Goal: Information Seeking & Learning: Check status

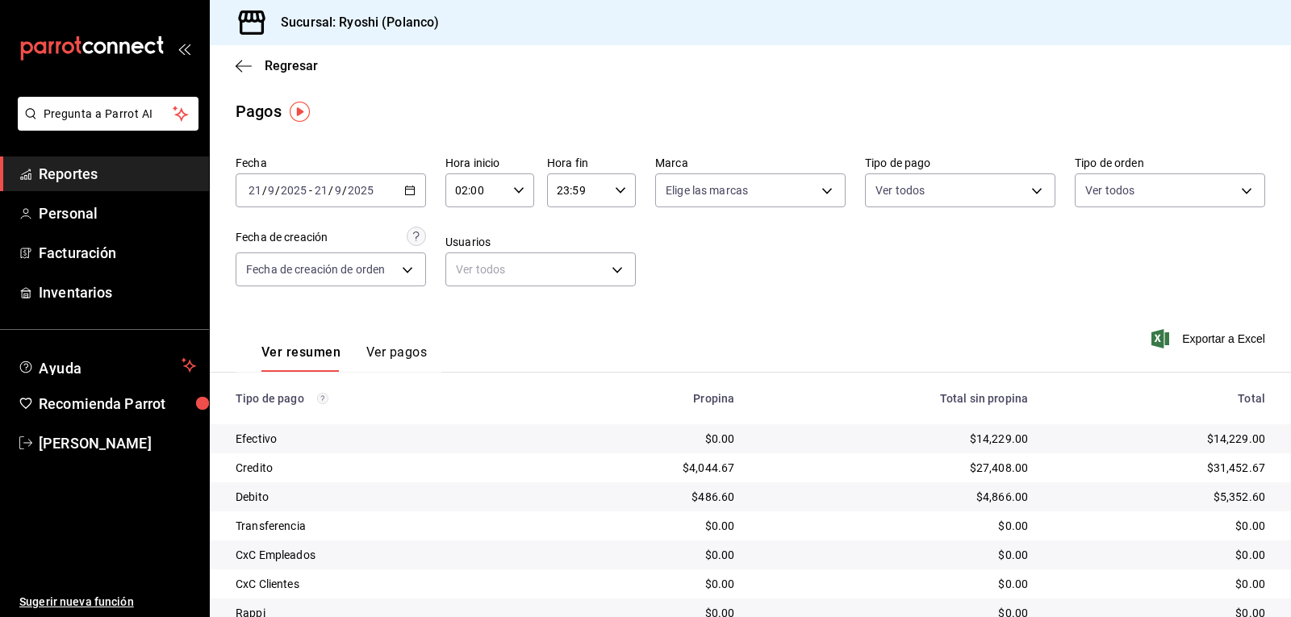
click at [240, 77] on div "Regresar" at bounding box center [750, 65] width 1081 height 41
click at [247, 68] on icon "button" at bounding box center [244, 66] width 16 height 15
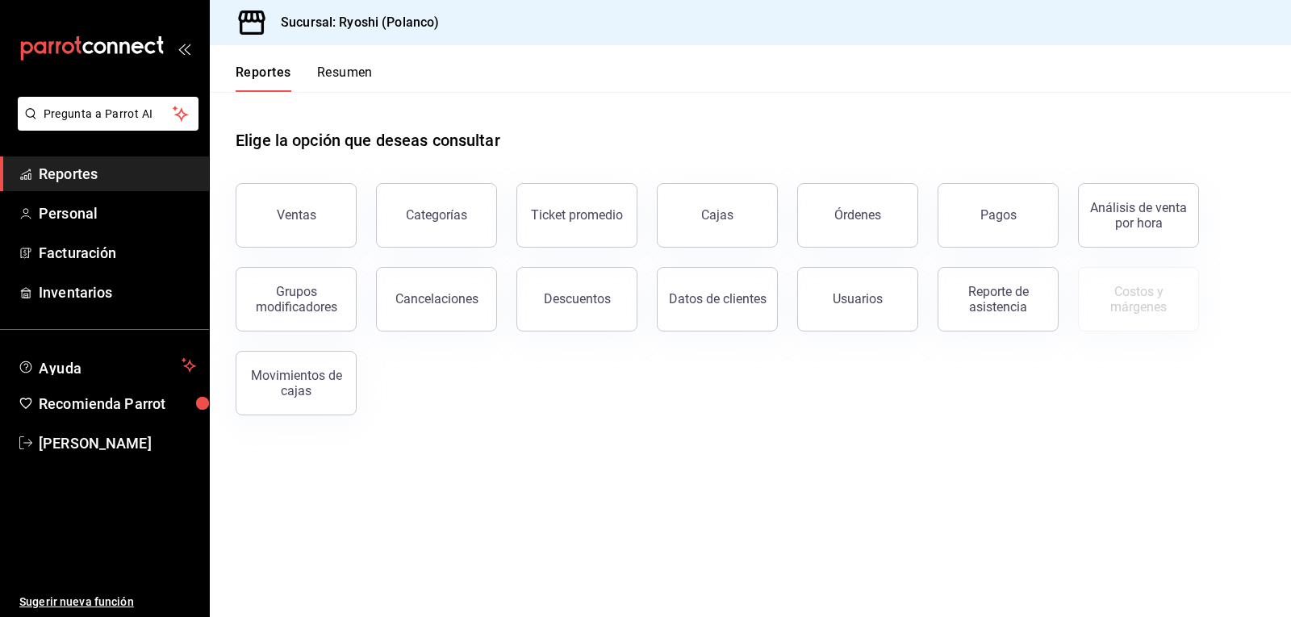
click at [345, 69] on button "Resumen" at bounding box center [345, 78] width 56 height 27
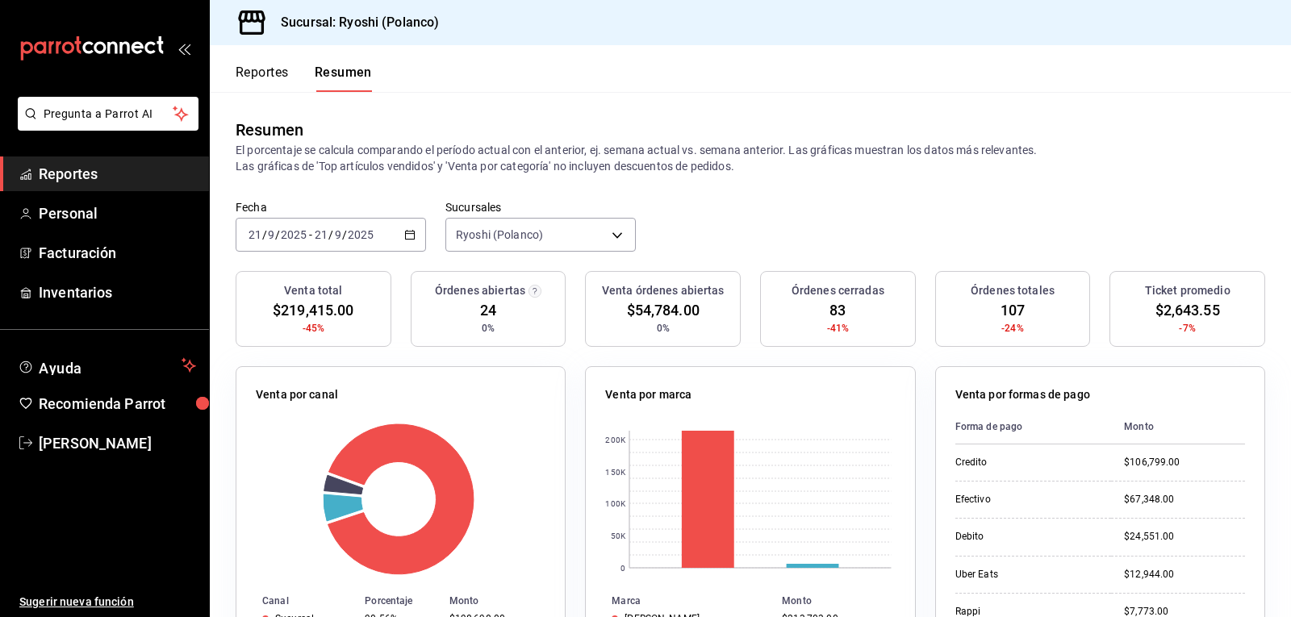
click at [269, 73] on button "Reportes" at bounding box center [262, 78] width 53 height 27
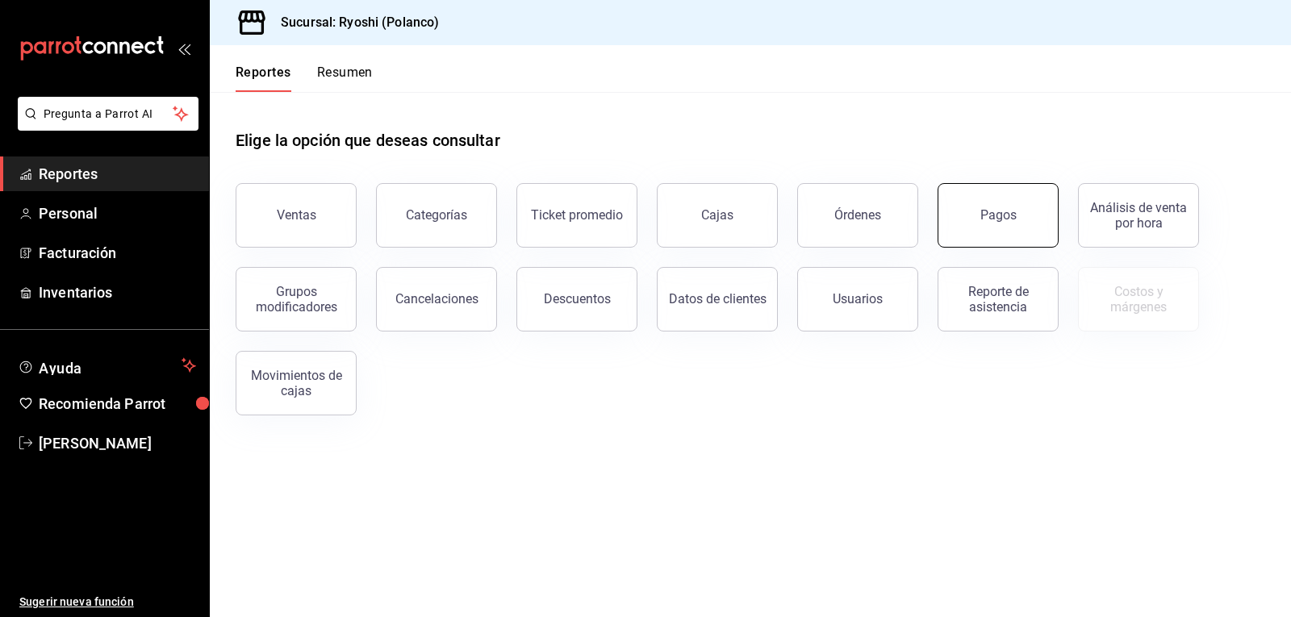
click at [1014, 216] on div "Pagos" at bounding box center [999, 214] width 36 height 15
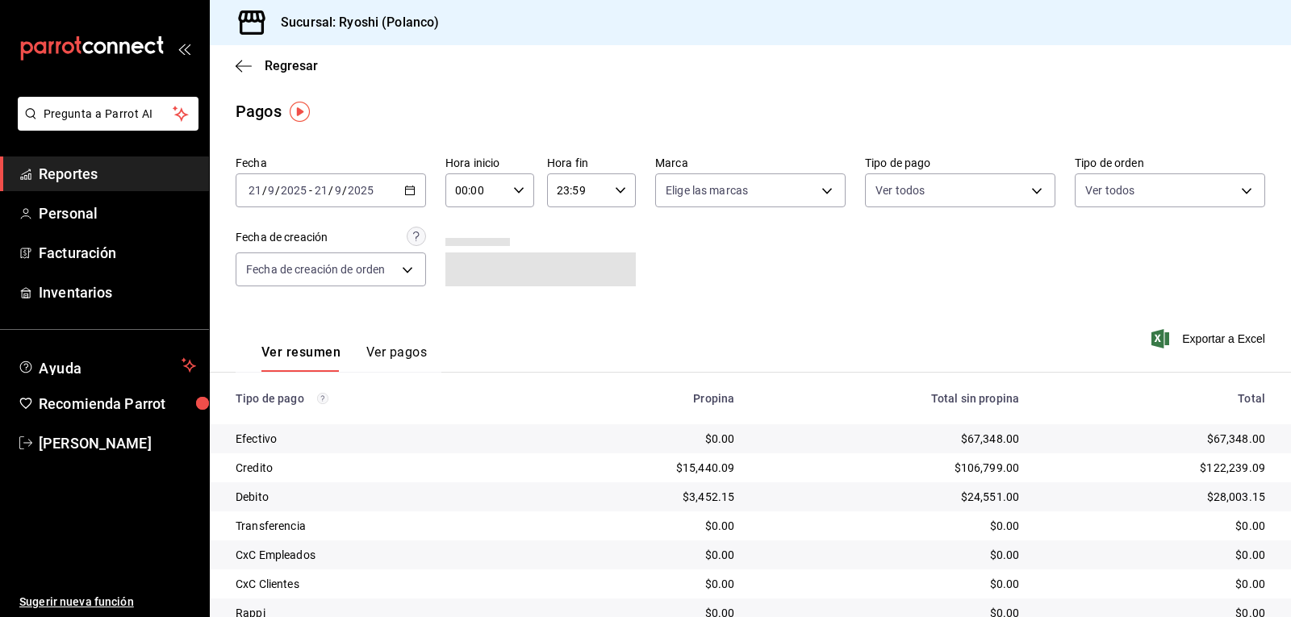
click at [513, 190] on icon "button" at bounding box center [518, 190] width 11 height 11
click at [462, 308] on span "02" at bounding box center [465, 309] width 19 height 13
type input "02:00"
click at [756, 293] on div at bounding box center [645, 308] width 1291 height 617
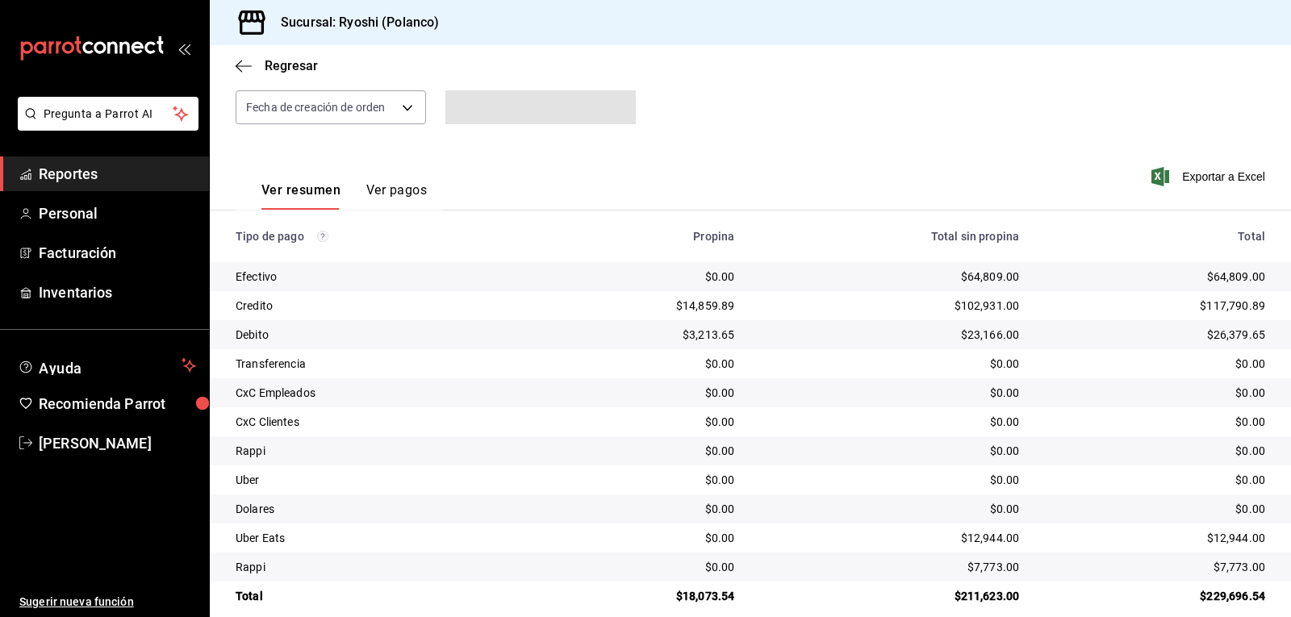
scroll to position [182, 0]
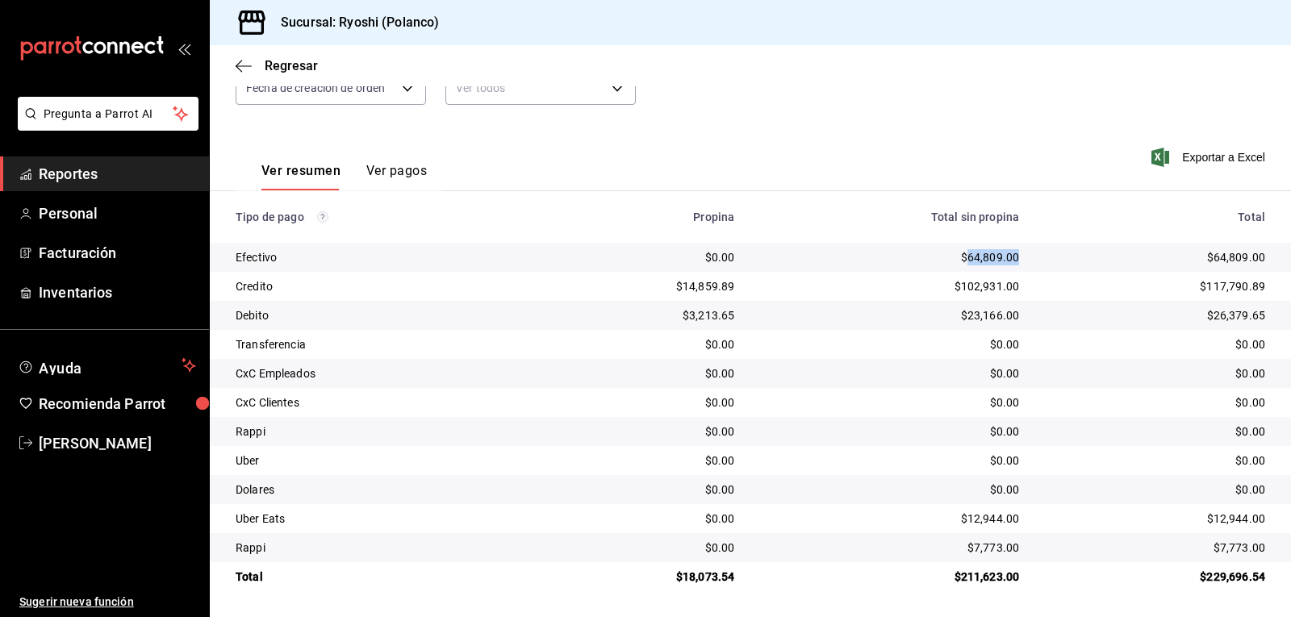
drag, startPoint x: 1007, startPoint y: 259, endPoint x: 959, endPoint y: 259, distance: 48.4
click at [959, 259] on div "$64,809.00" at bounding box center [889, 257] width 259 height 16
copy div "64,809.00"
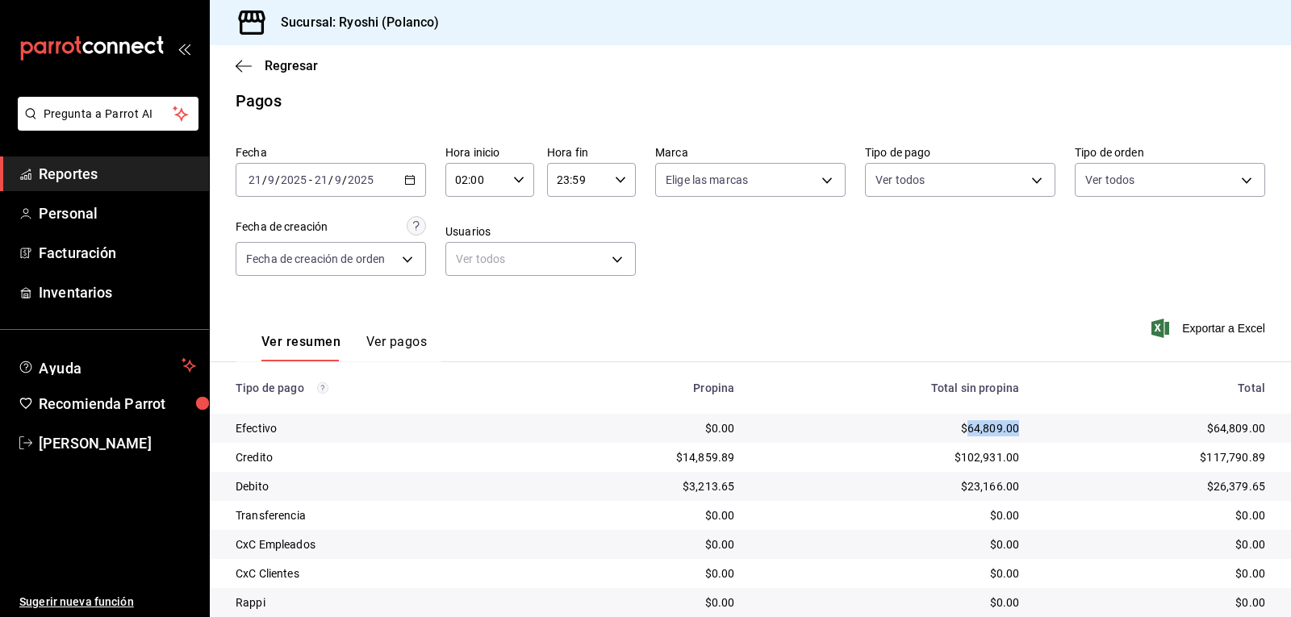
scroll to position [0, 0]
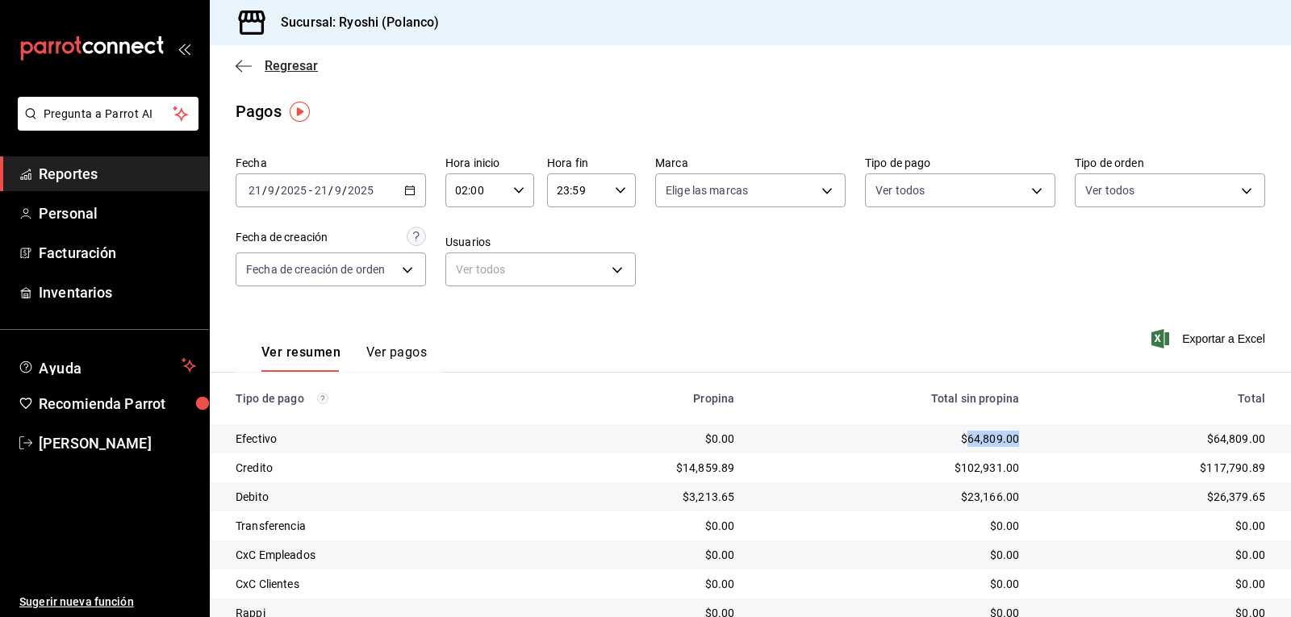
click at [236, 70] on icon "button" at bounding box center [244, 66] width 16 height 15
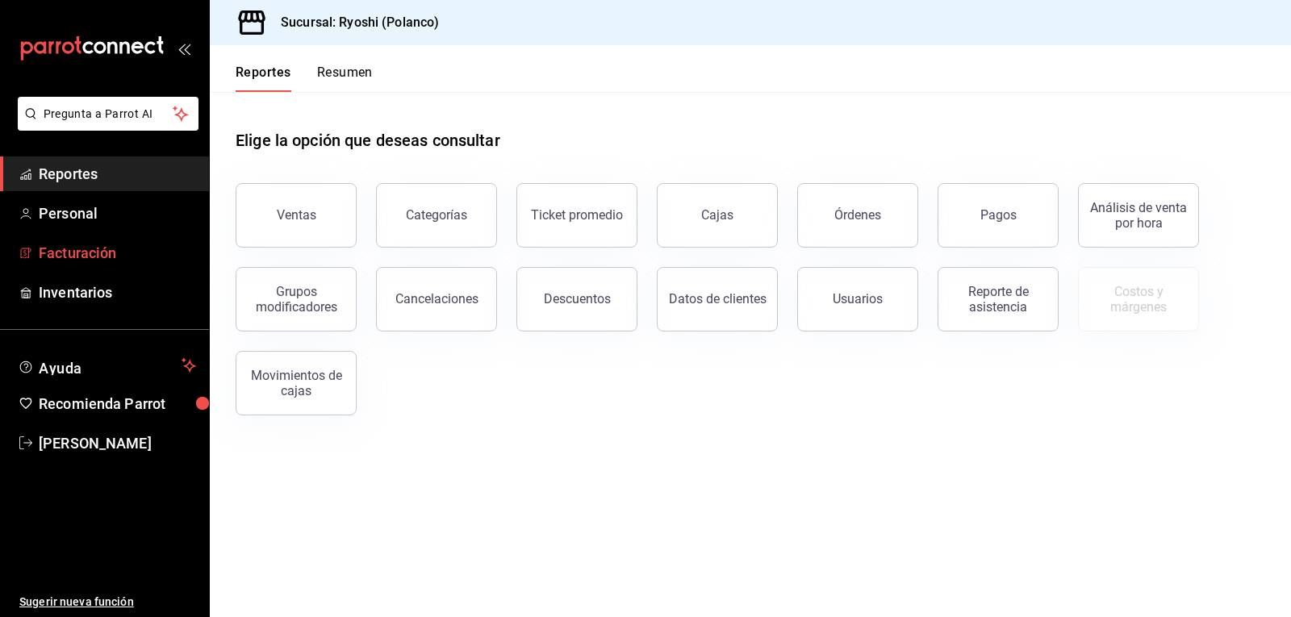
click at [83, 253] on span "Facturación" at bounding box center [117, 253] width 157 height 22
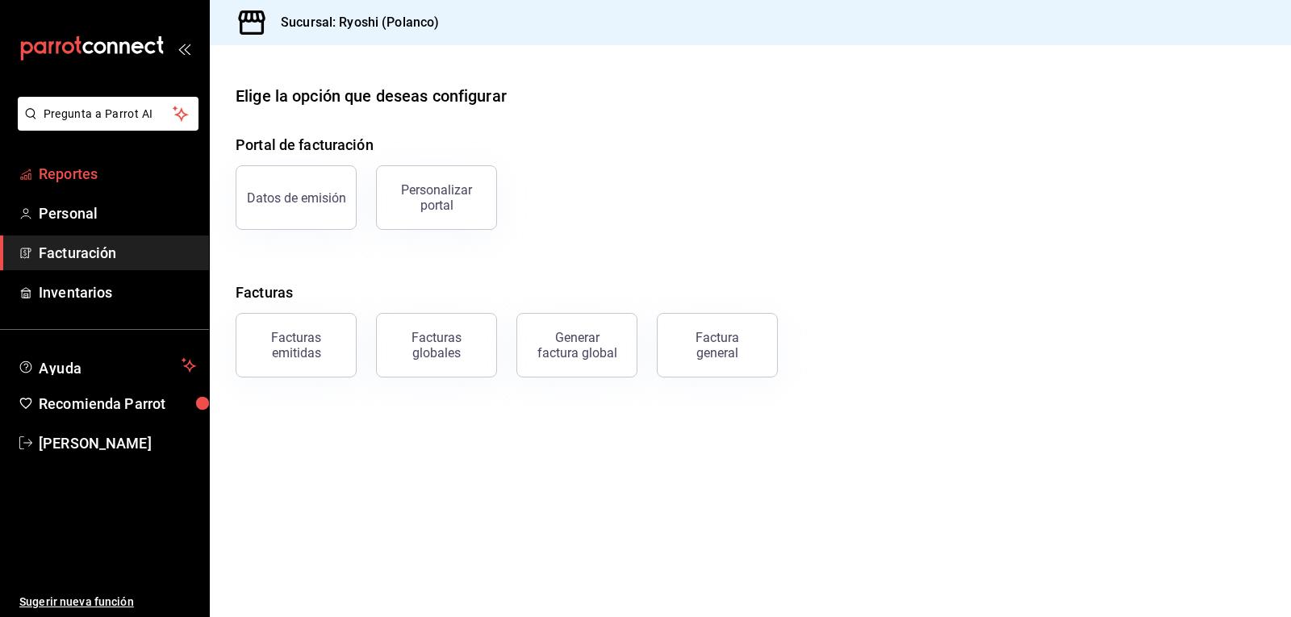
click at [99, 176] on span "Reportes" at bounding box center [117, 174] width 157 height 22
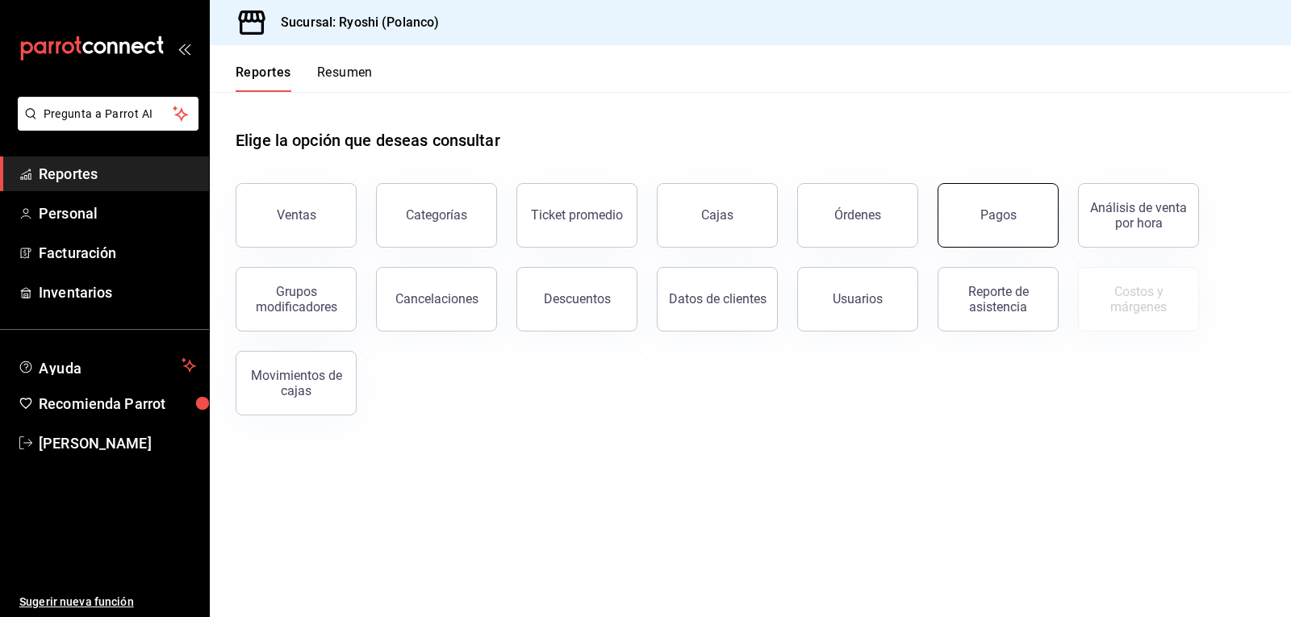
click at [1001, 203] on button "Pagos" at bounding box center [998, 215] width 121 height 65
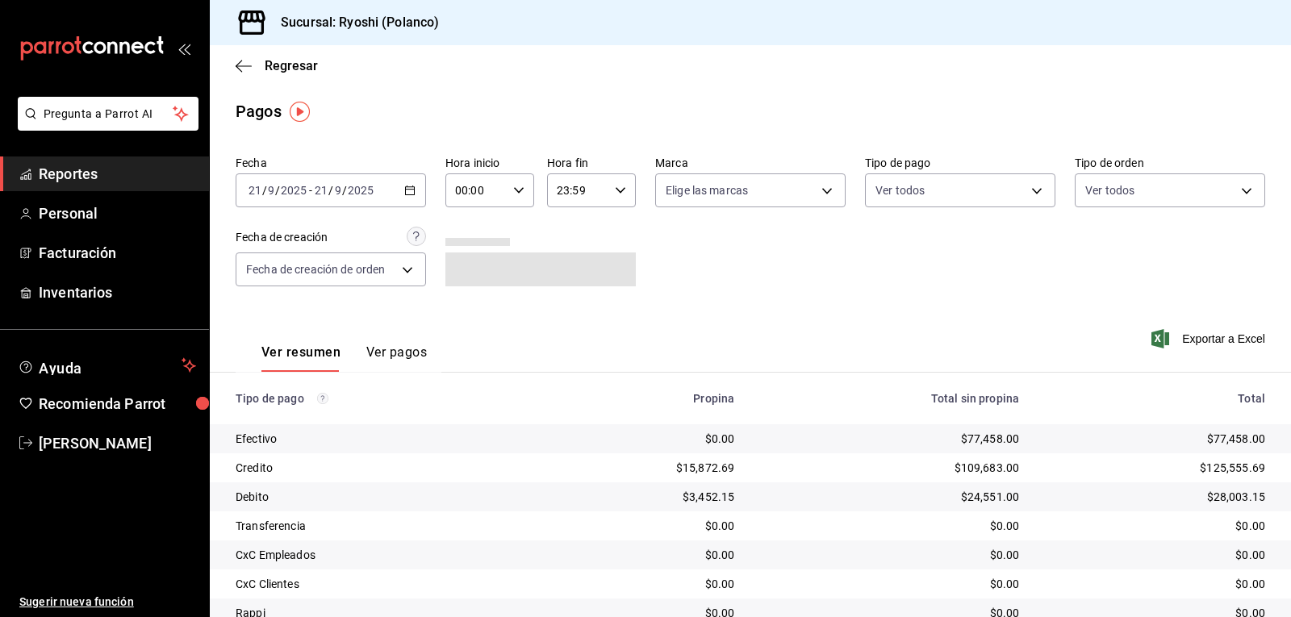
click at [519, 185] on icon "button" at bounding box center [518, 190] width 11 height 11
click at [462, 307] on span "02" at bounding box center [465, 309] width 19 height 13
type input "02:00"
click at [1021, 186] on div at bounding box center [645, 308] width 1291 height 617
click at [1027, 191] on body "Pregunta a Parrot AI Reportes Personal Facturación Inventarios Ayuda Recomienda…" at bounding box center [645, 308] width 1291 height 617
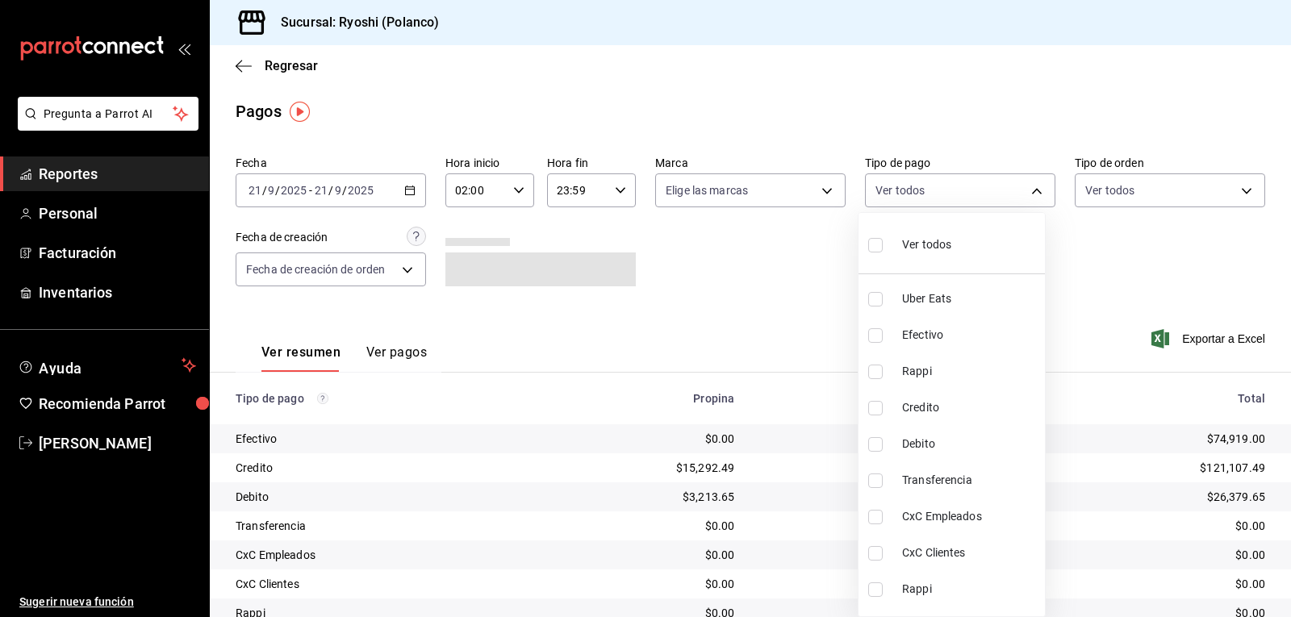
click at [868, 403] on li "Credito" at bounding box center [952, 408] width 186 height 36
type input "9b0685d2-7f5d-4ede-a6b4-58a2ffcbf3cd"
checkbox input "true"
click at [872, 446] on input "checkbox" at bounding box center [875, 444] width 15 height 15
checkbox input "true"
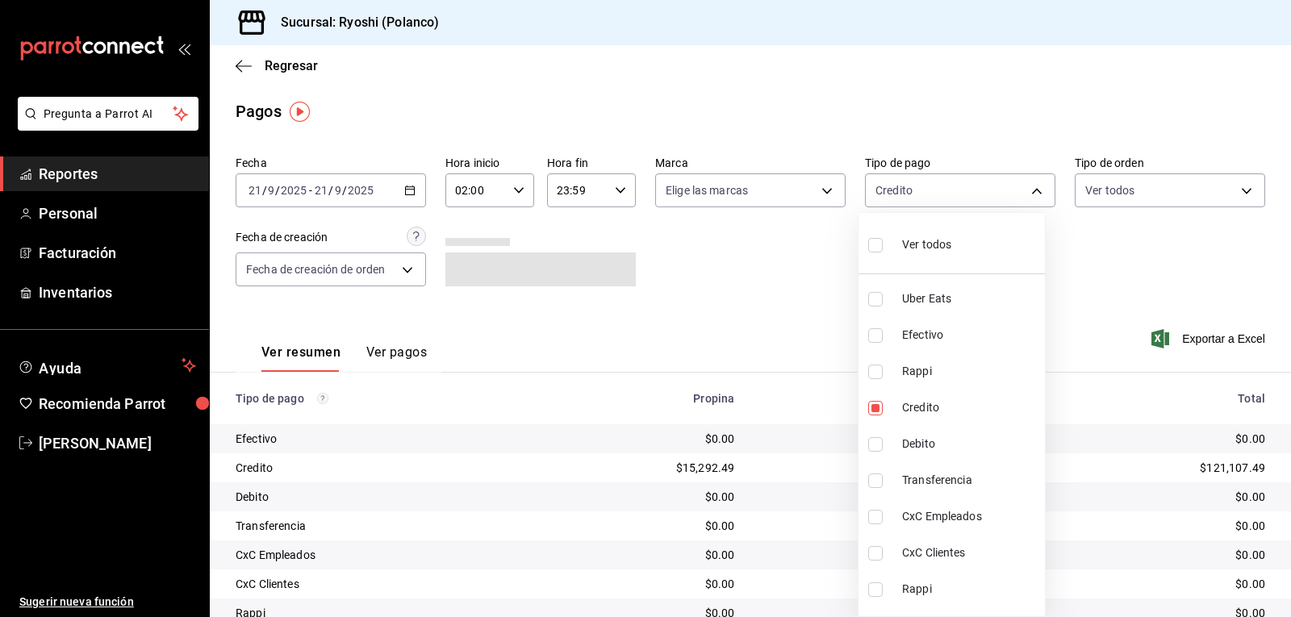
type input "9b0685d2-7f5d-4ede-a6b4-58a2ffcbf3cd,4fc1f123-1106-4d46-a6dc-4994d0550367"
click at [745, 291] on div at bounding box center [645, 308] width 1291 height 617
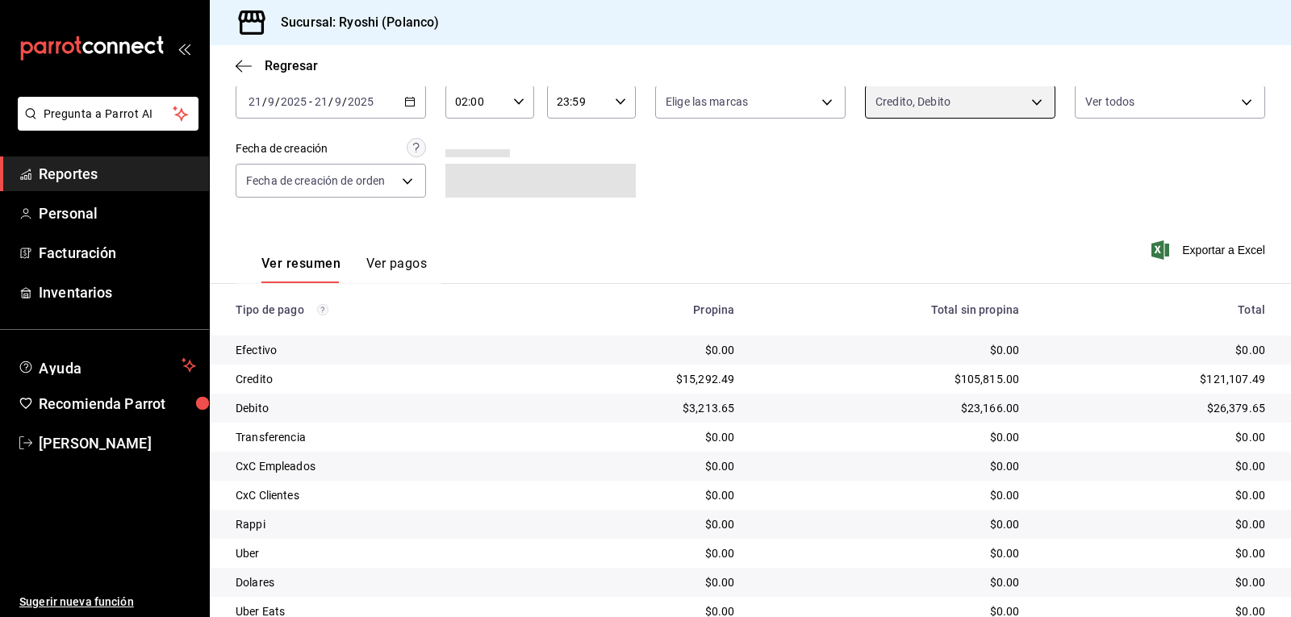
scroll to position [182, 0]
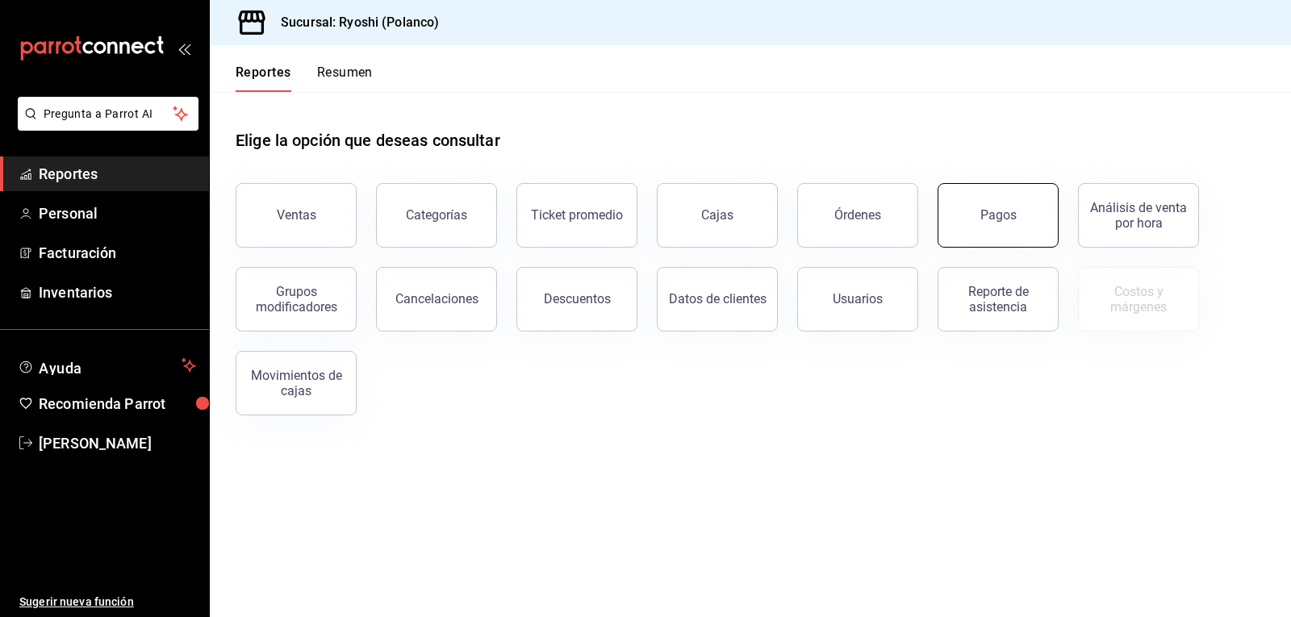
click at [1021, 220] on button "Pagos" at bounding box center [998, 215] width 121 height 65
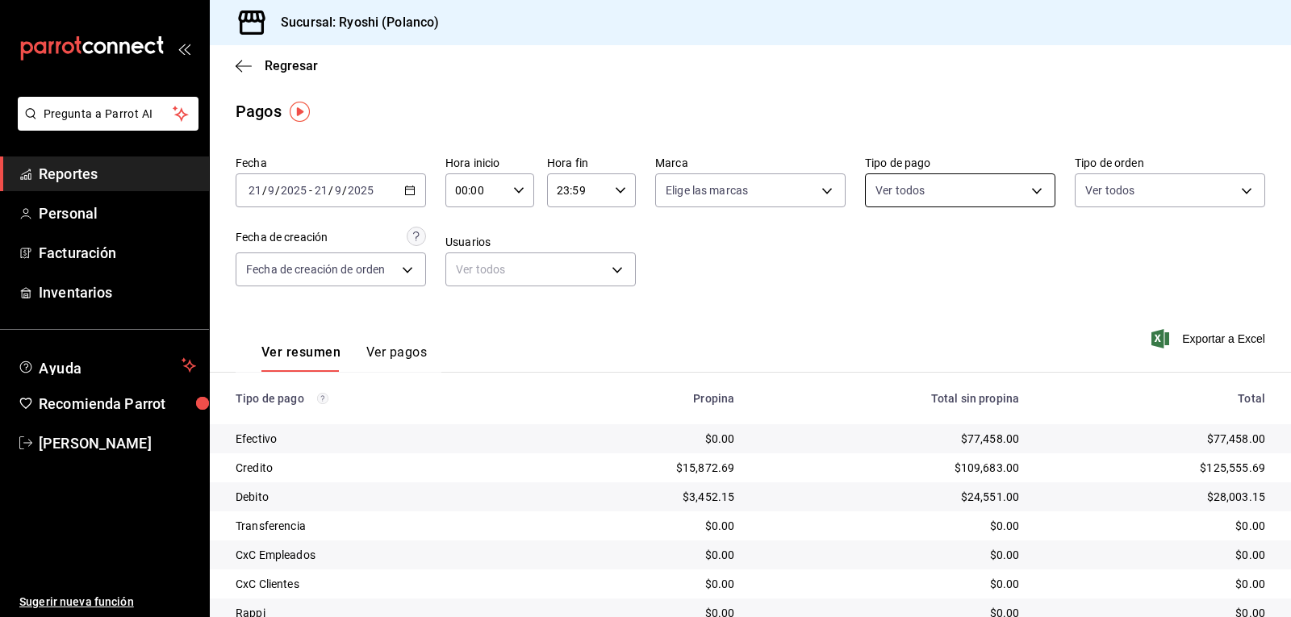
click at [1027, 187] on body "Pregunta a Parrot AI Reportes Personal Facturación Inventarios Ayuda Recomienda…" at bounding box center [645, 308] width 1291 height 617
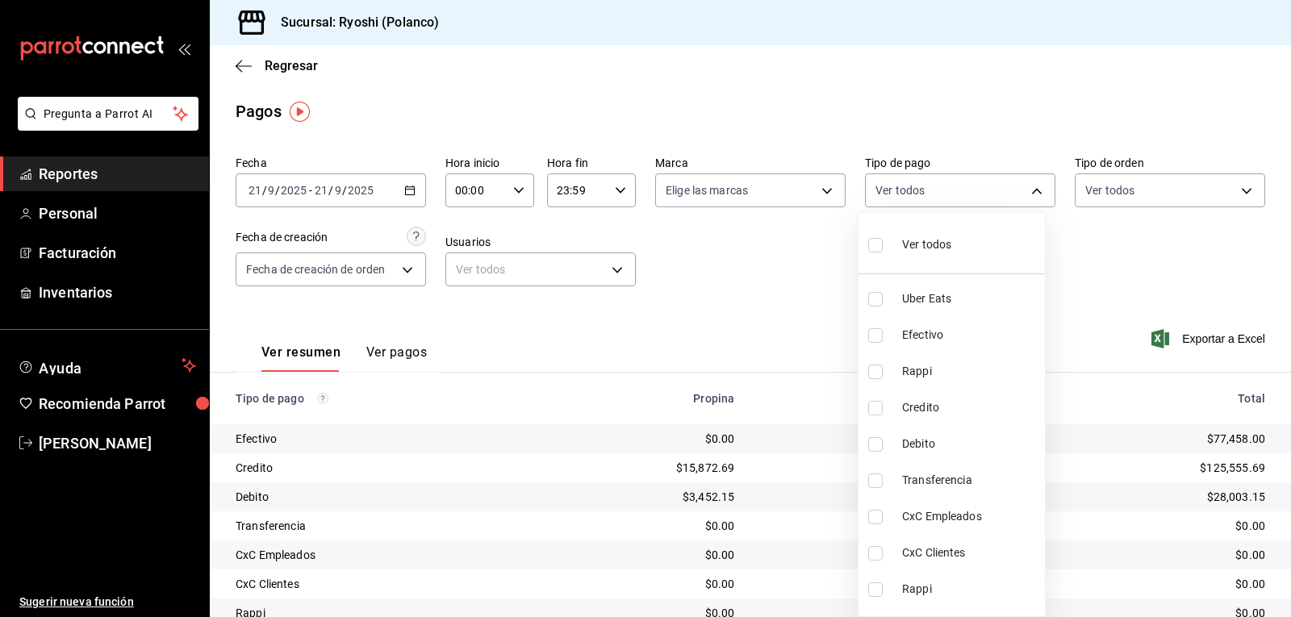
click at [874, 408] on input "checkbox" at bounding box center [875, 408] width 15 height 15
checkbox input "true"
type input "9b0685d2-7f5d-4ede-a6b4-58a2ffcbf3cd"
click at [872, 440] on input "checkbox" at bounding box center [875, 444] width 15 height 15
checkbox input "true"
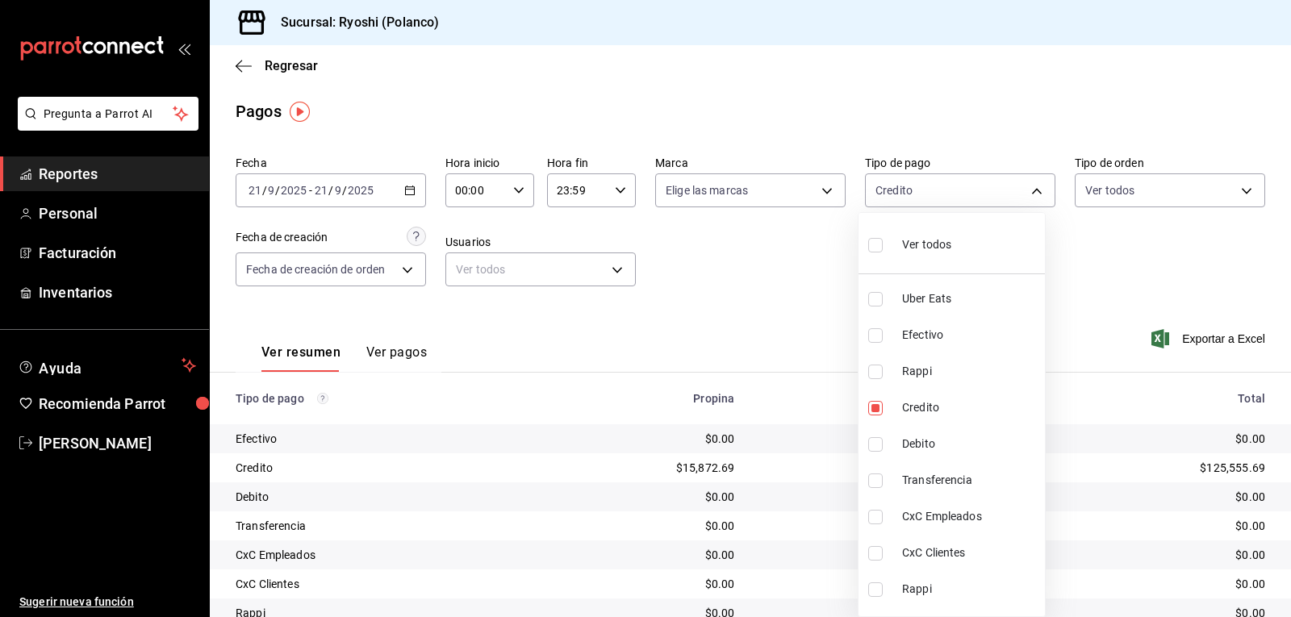
type input "9b0685d2-7f5d-4ede-a6b4-58a2ffcbf3cd,4fc1f123-1106-4d46-a6dc-4994d0550367"
click at [773, 309] on div at bounding box center [645, 308] width 1291 height 617
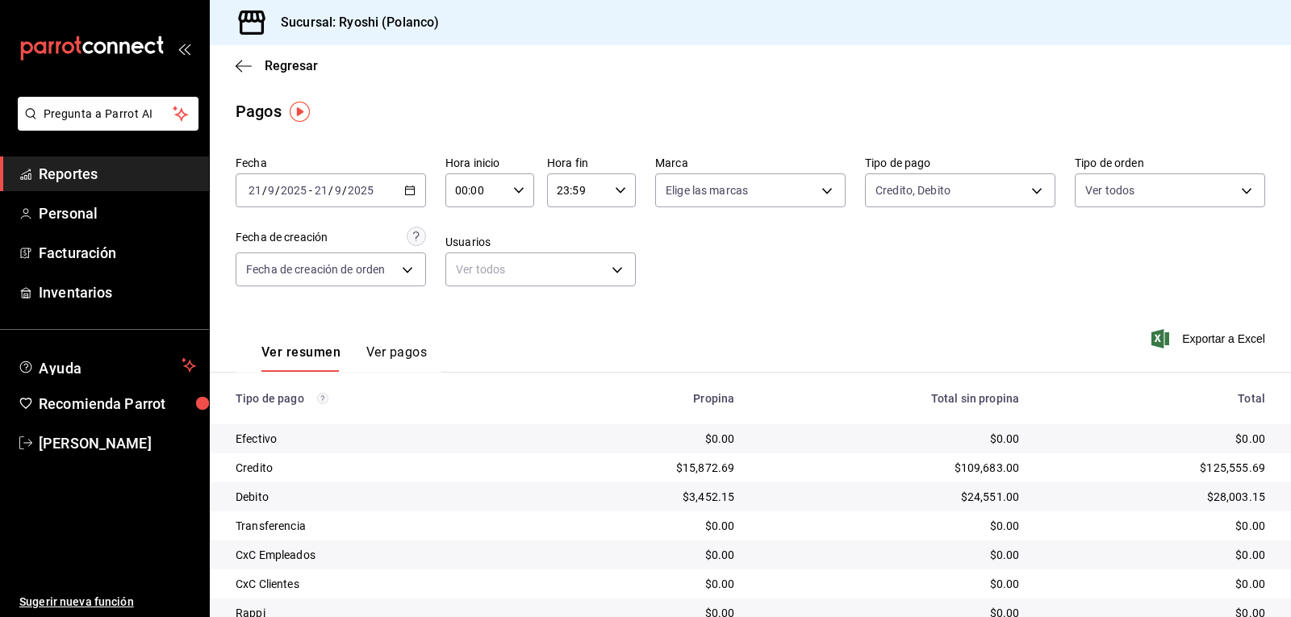
click at [517, 190] on \(Stroke\) "button" at bounding box center [519, 190] width 10 height 6
click at [471, 307] on span "02" at bounding box center [465, 309] width 19 height 13
type input "02:00"
click at [778, 287] on div at bounding box center [645, 308] width 1291 height 617
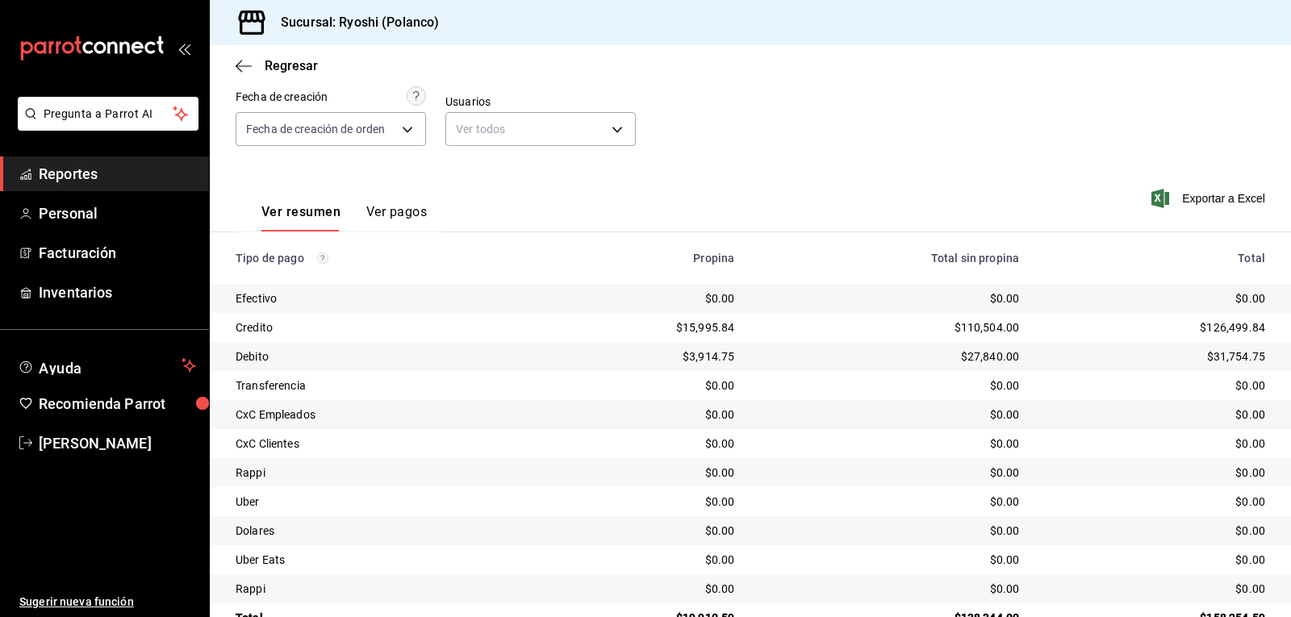
scroll to position [182, 0]
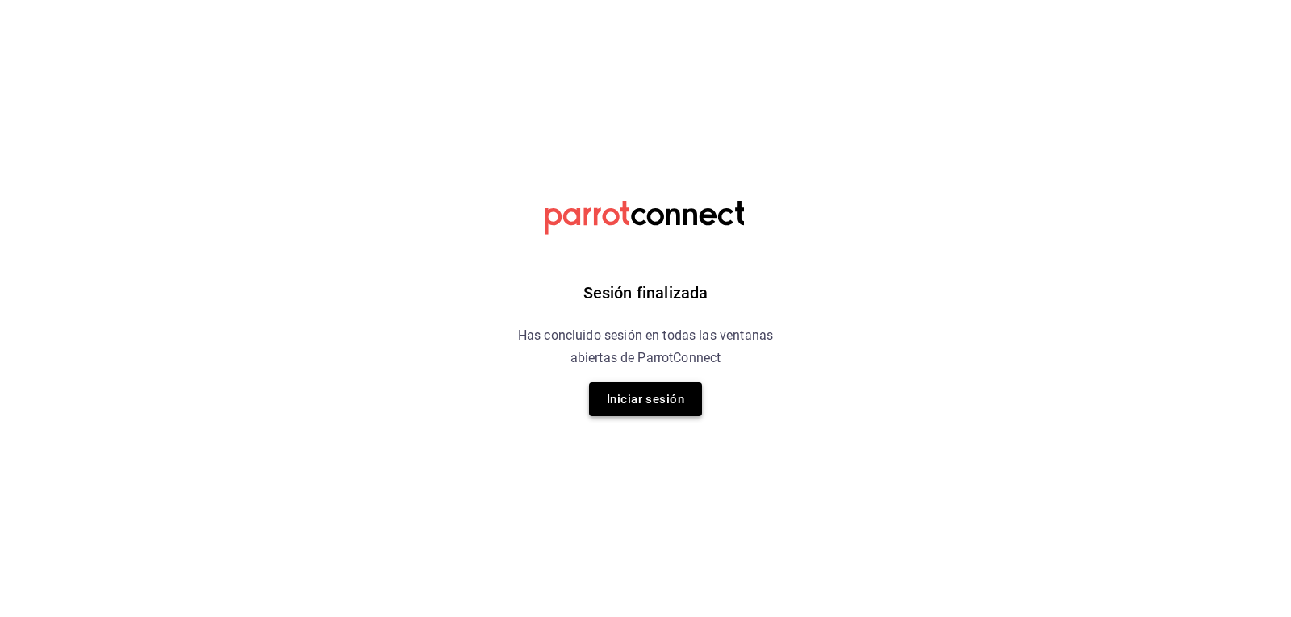
click at [634, 402] on button "Iniciar sesión" at bounding box center [645, 400] width 113 height 34
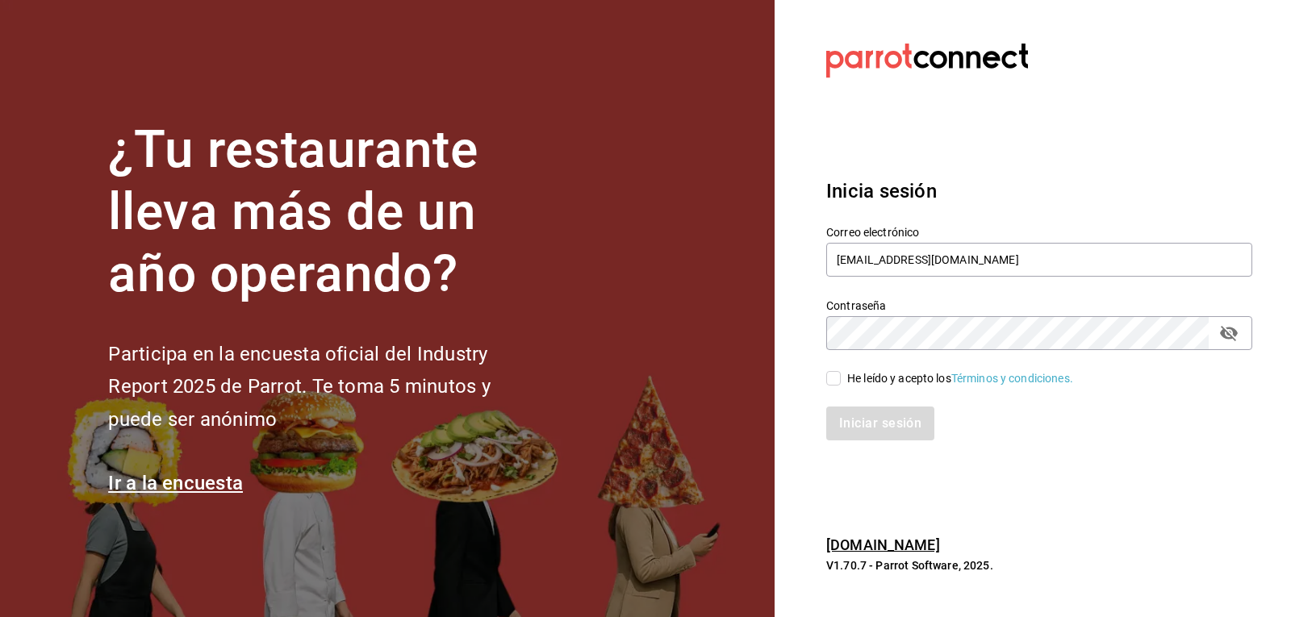
click at [839, 379] on input "He leído y acepto los Términos y condiciones." at bounding box center [833, 378] width 15 height 15
checkbox input "true"
click at [863, 422] on button "Iniciar sesión" at bounding box center [881, 424] width 110 height 34
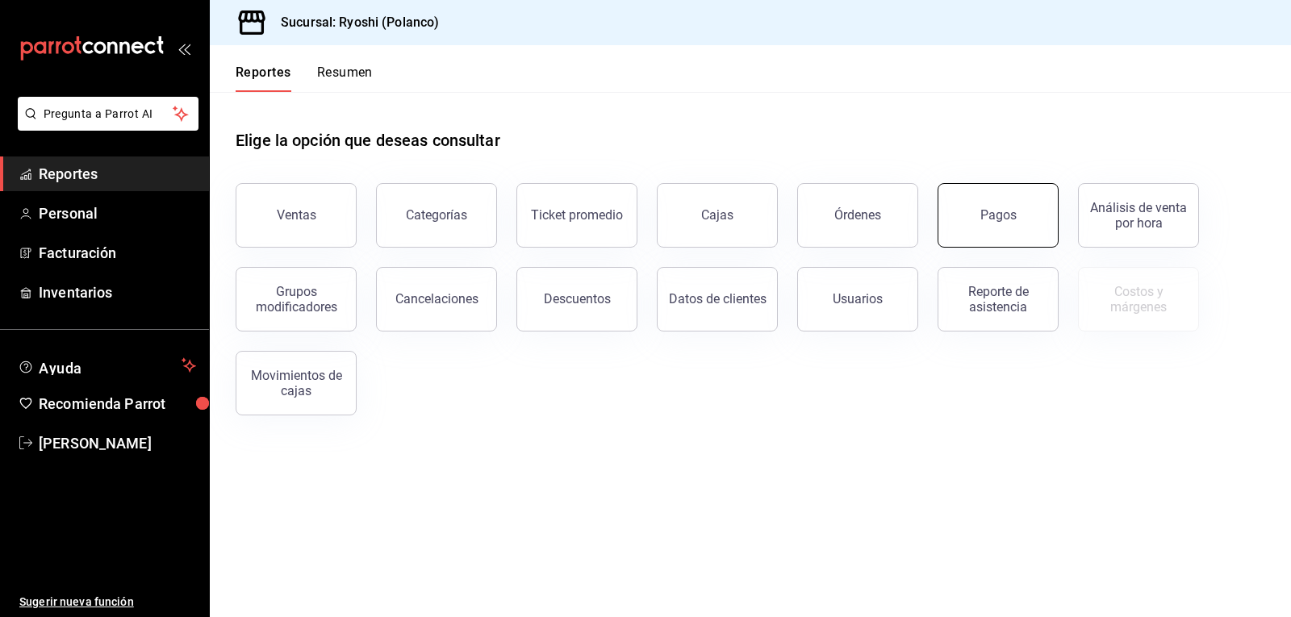
click at [1002, 204] on button "Pagos" at bounding box center [998, 215] width 121 height 65
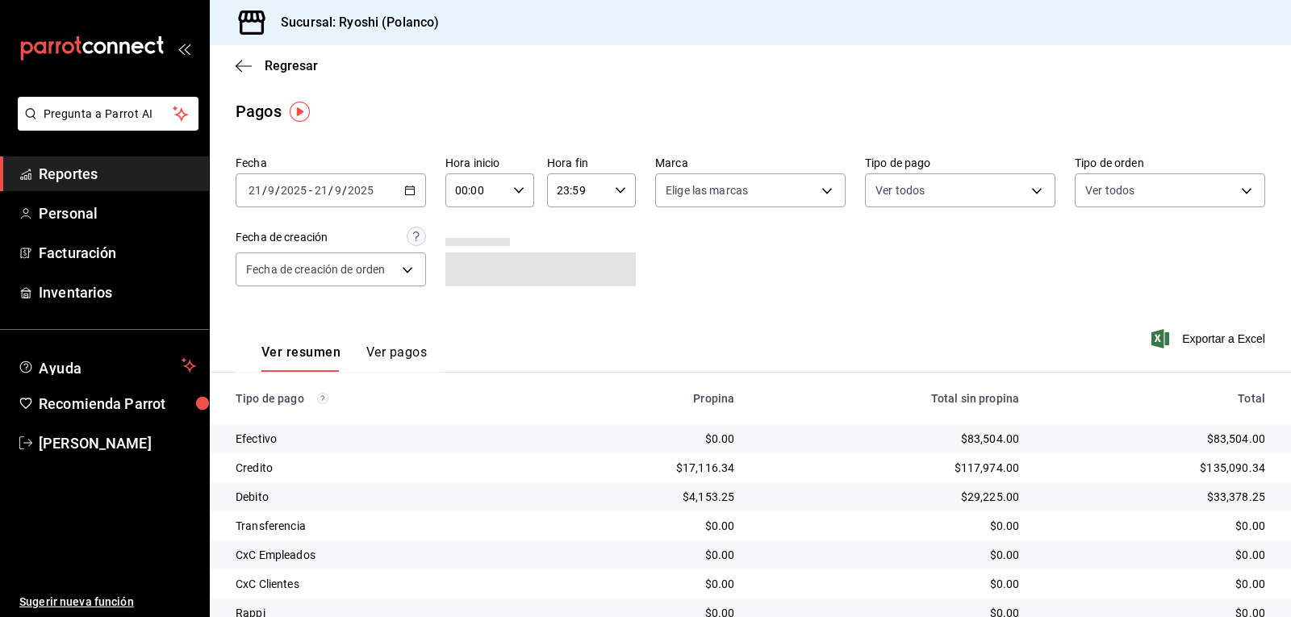
click at [515, 187] on icon "button" at bounding box center [518, 190] width 11 height 11
click at [462, 311] on span "02" at bounding box center [465, 309] width 19 height 13
click at [738, 252] on div at bounding box center [645, 308] width 1291 height 617
click at [518, 187] on icon "button" at bounding box center [518, 190] width 11 height 11
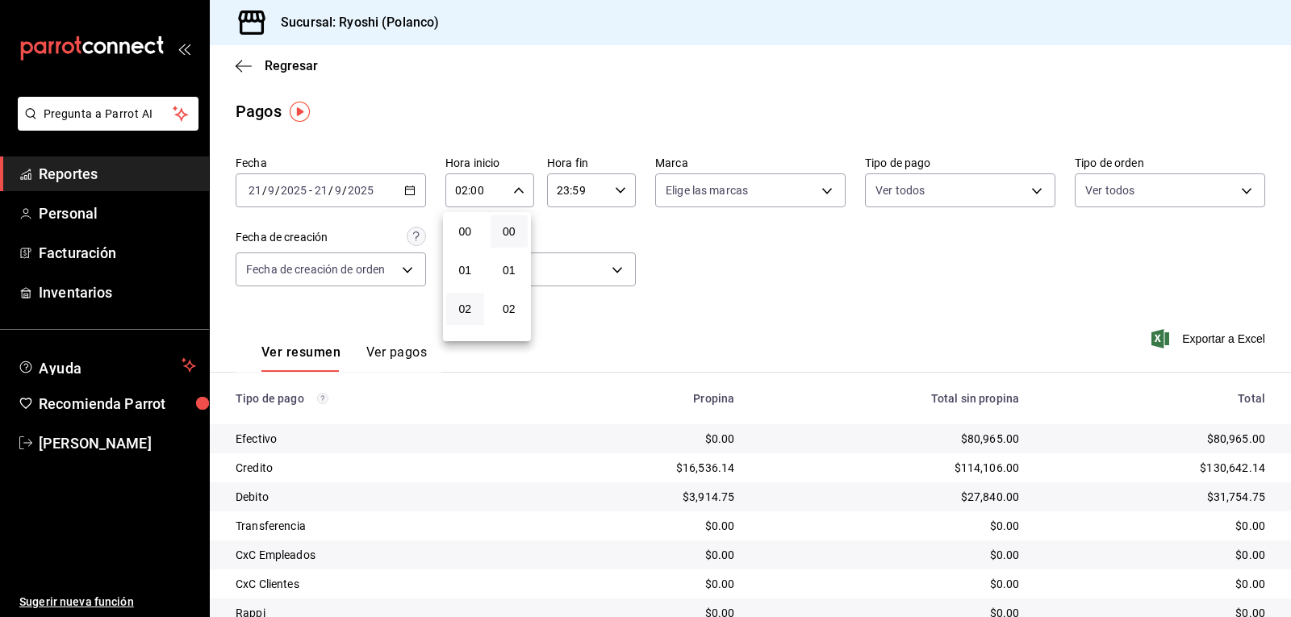
scroll to position [77, 0]
click at [466, 270] on span "03" at bounding box center [465, 270] width 19 height 13
type input "03:00"
click at [656, 249] on div at bounding box center [645, 308] width 1291 height 617
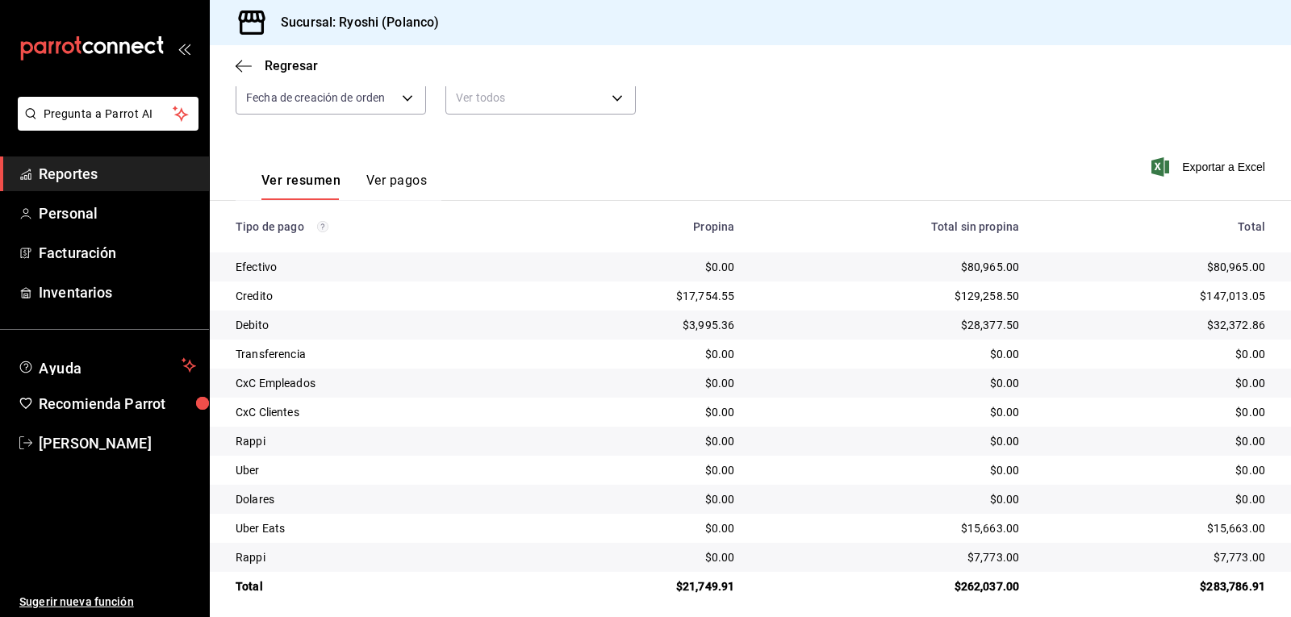
scroll to position [182, 0]
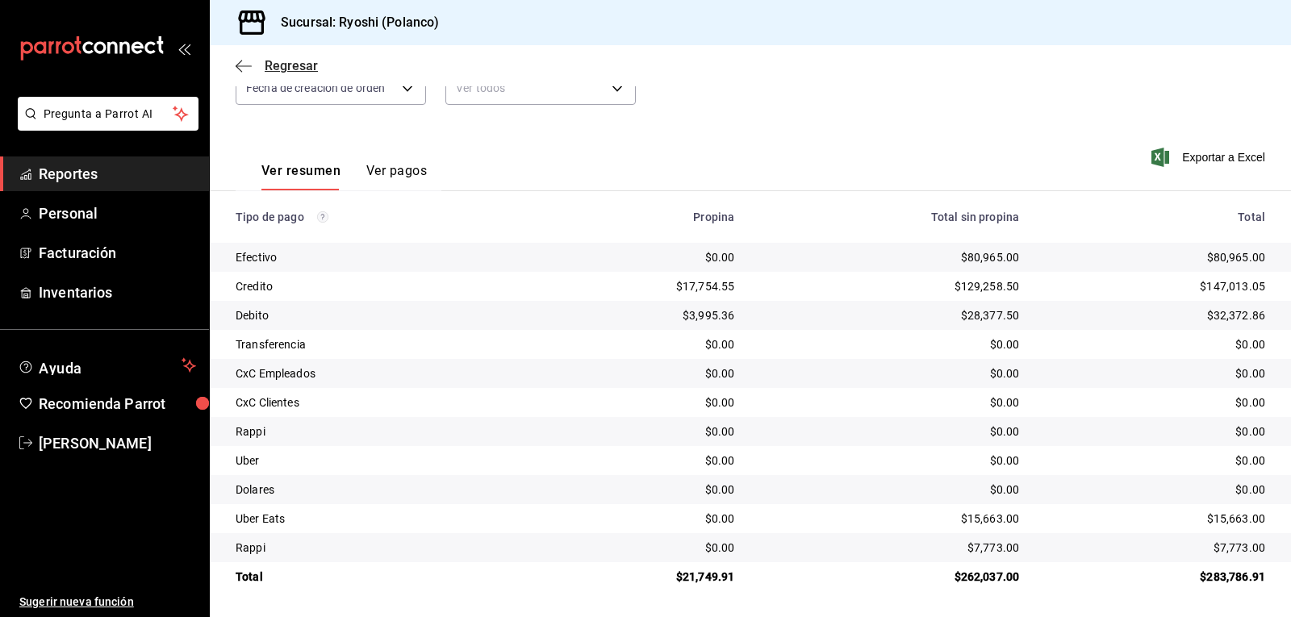
click at [240, 66] on icon "button" at bounding box center [244, 65] width 16 height 1
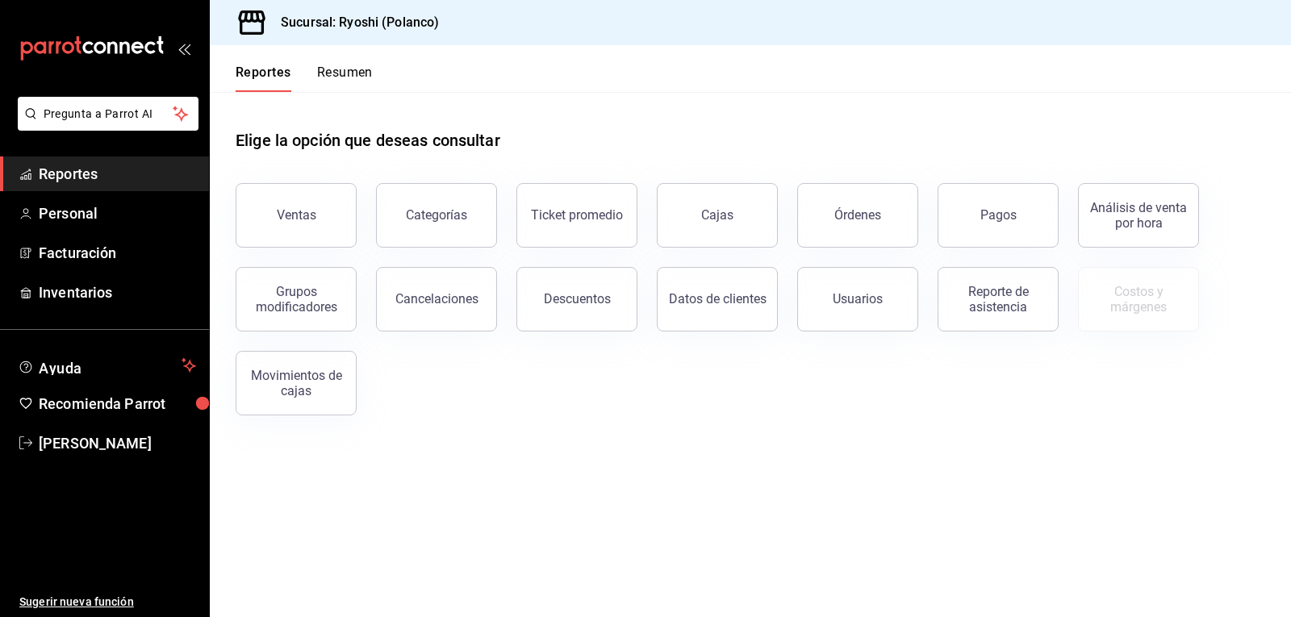
click at [365, 67] on button "Resumen" at bounding box center [345, 78] width 56 height 27
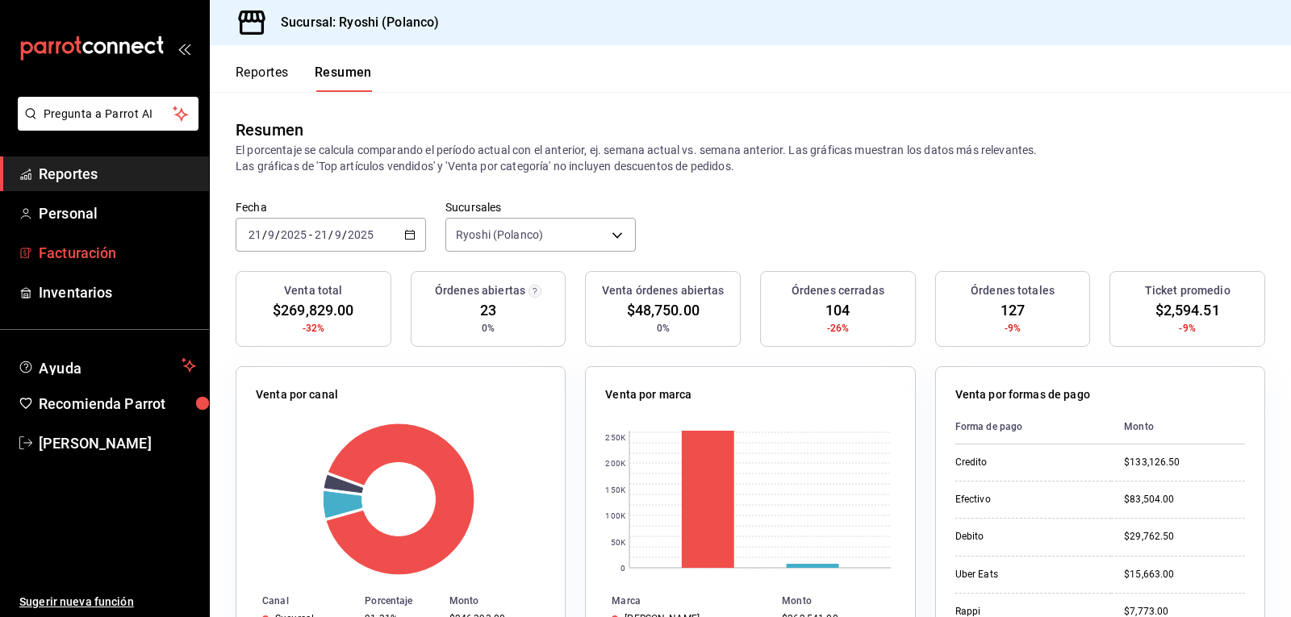
click at [94, 253] on span "Facturación" at bounding box center [117, 253] width 157 height 22
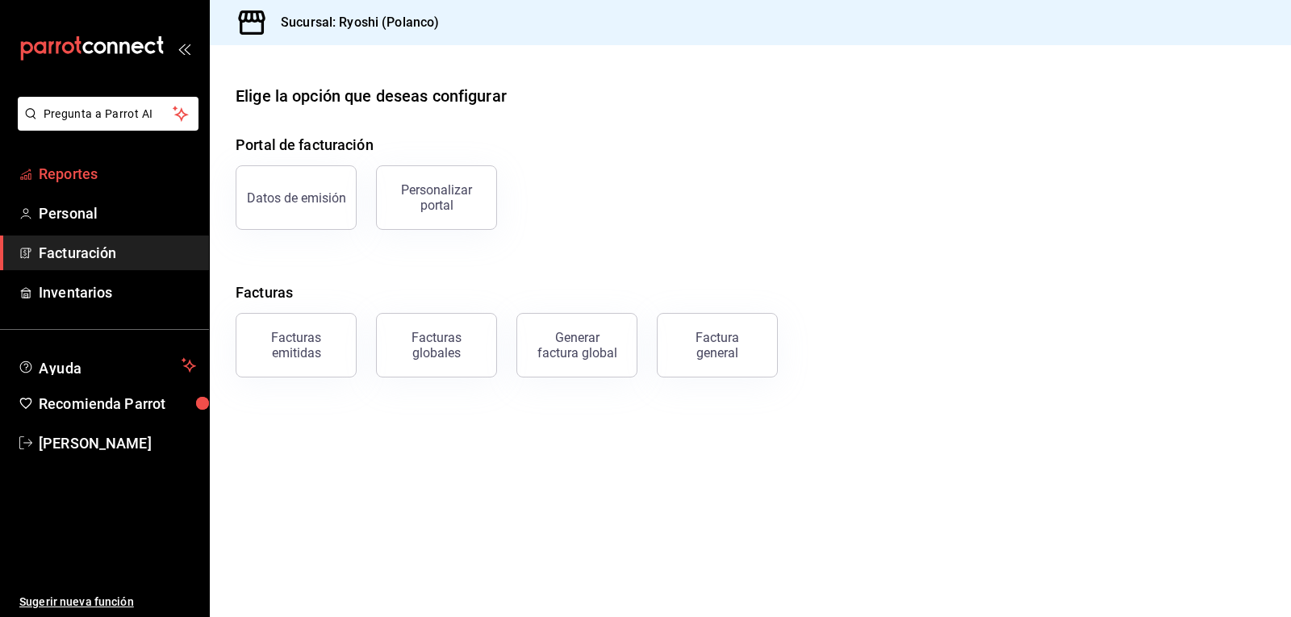
click at [107, 177] on span "Reportes" at bounding box center [117, 174] width 157 height 22
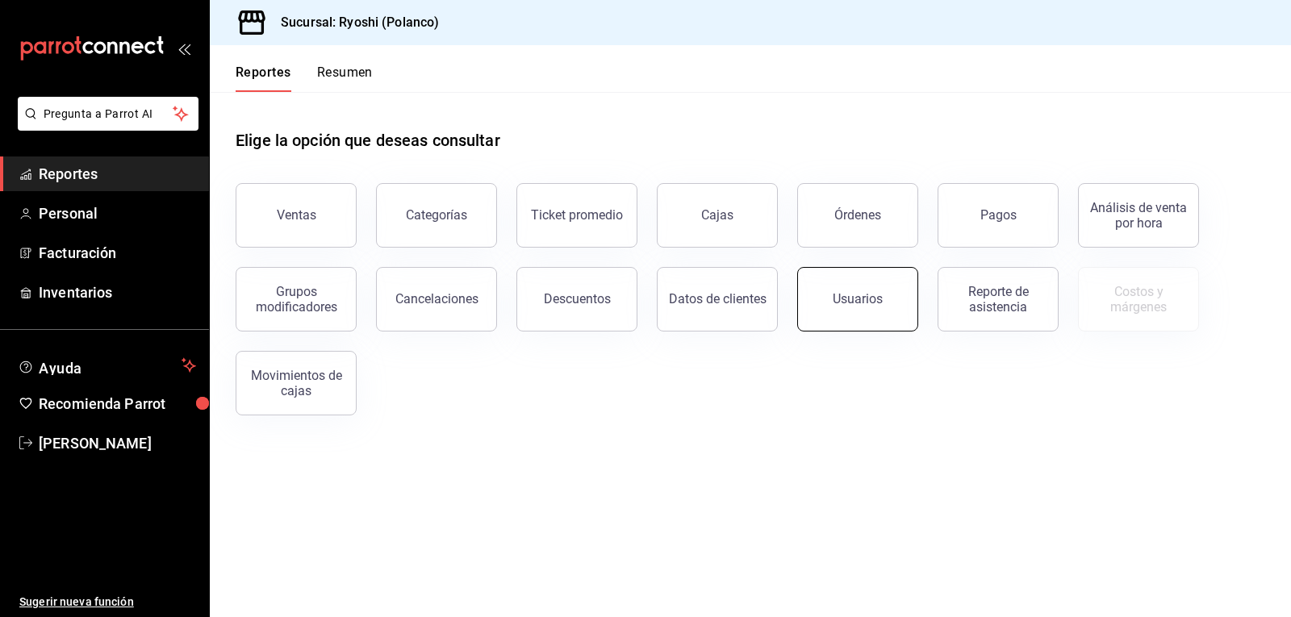
click at [855, 299] on div "Usuarios" at bounding box center [858, 298] width 50 height 15
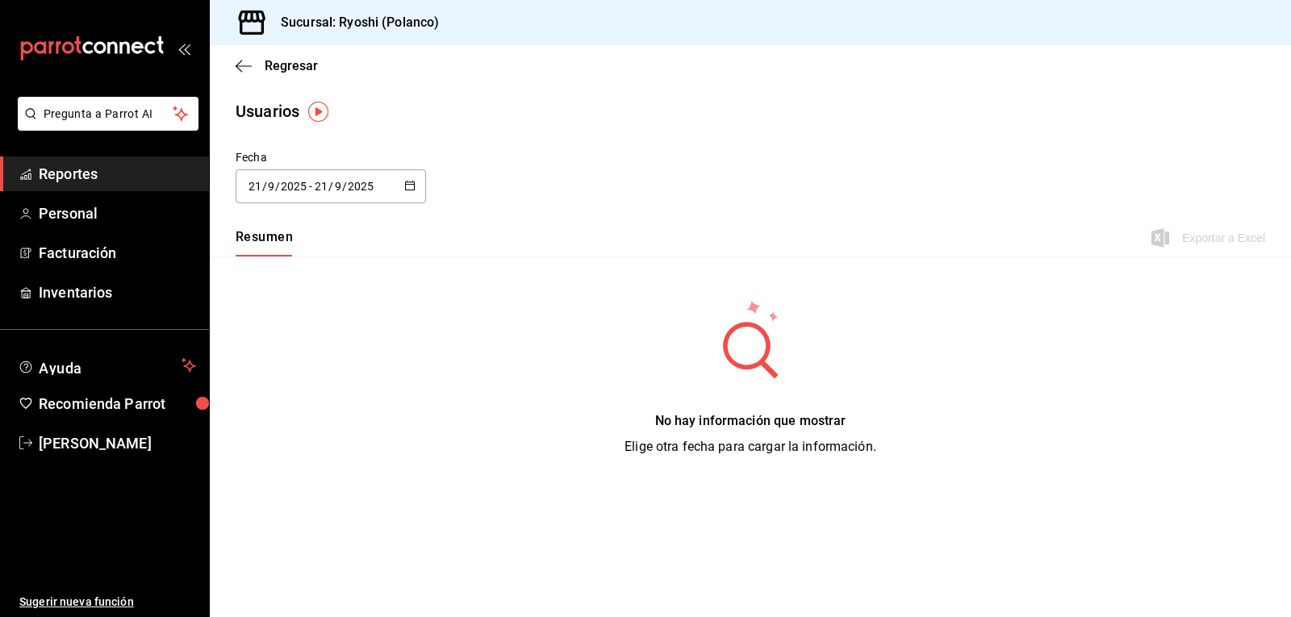
click at [276, 234] on button "Resumen" at bounding box center [264, 242] width 57 height 27
click at [414, 181] on icon "button" at bounding box center [409, 185] width 11 height 11
click at [312, 312] on li "Semana actual" at bounding box center [312, 310] width 153 height 36
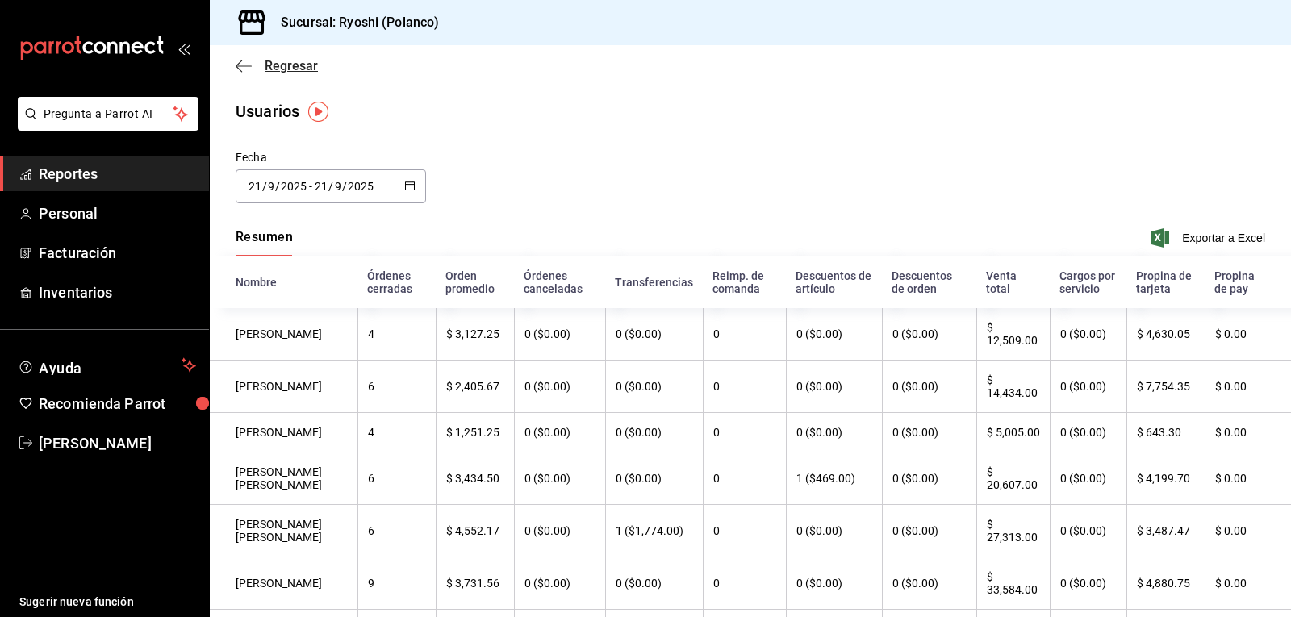
click at [240, 65] on icon "button" at bounding box center [244, 66] width 16 height 15
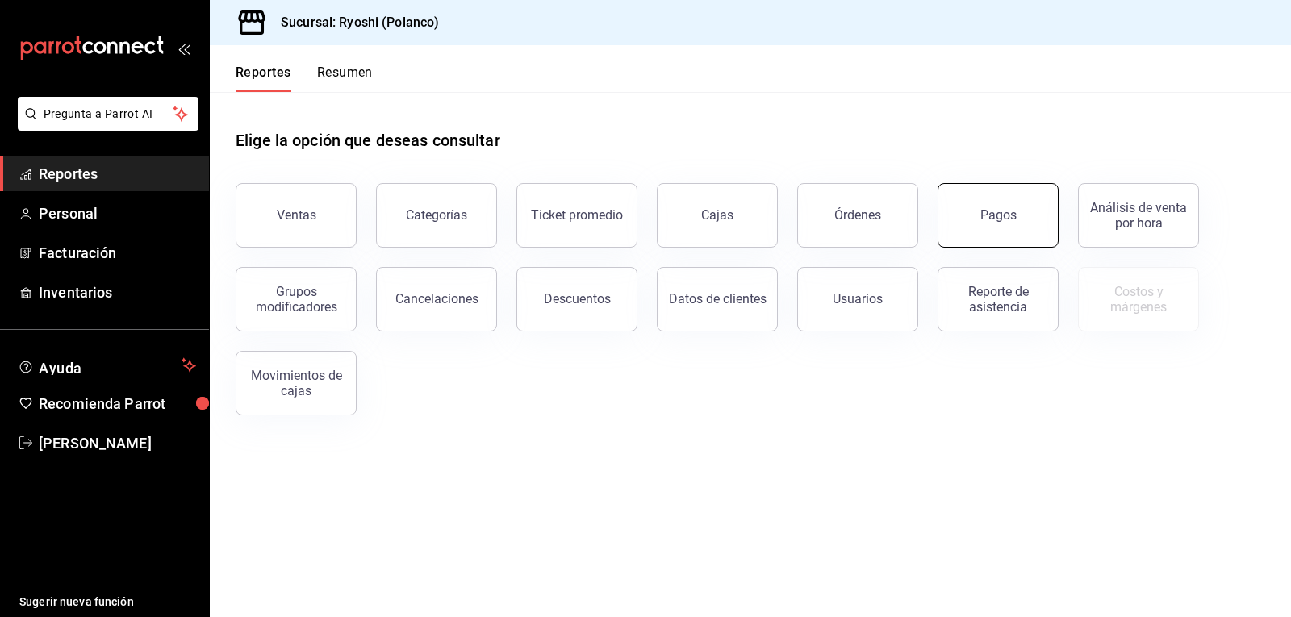
click at [983, 209] on div "Pagos" at bounding box center [999, 214] width 36 height 15
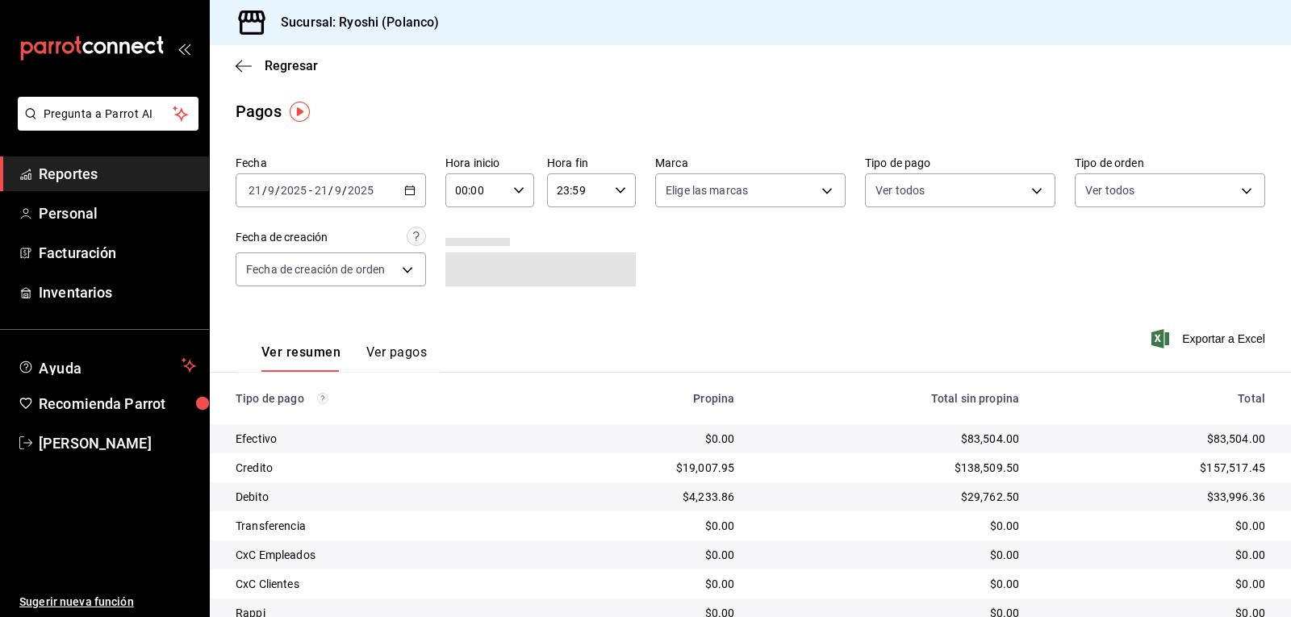
click at [514, 194] on icon "button" at bounding box center [518, 190] width 11 height 11
click at [462, 314] on span "02" at bounding box center [465, 309] width 19 height 13
type input "02:00"
click at [708, 274] on div at bounding box center [645, 308] width 1291 height 617
click at [245, 70] on icon "button" at bounding box center [244, 66] width 16 height 15
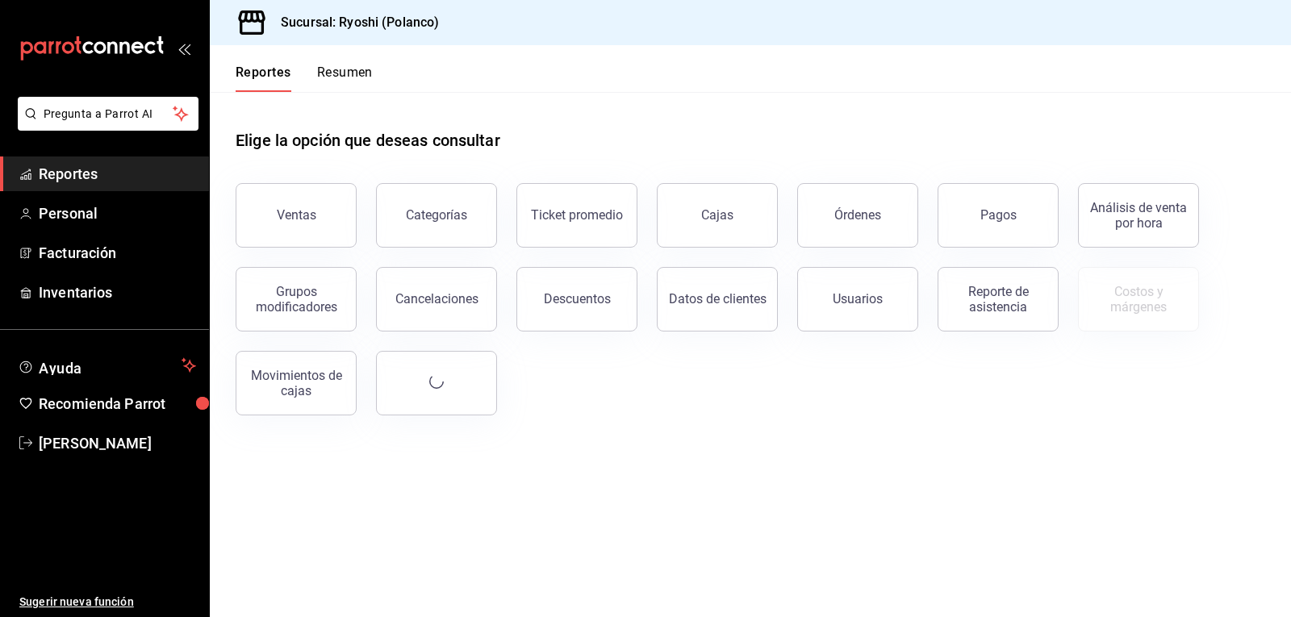
click at [363, 74] on button "Resumen" at bounding box center [345, 78] width 56 height 27
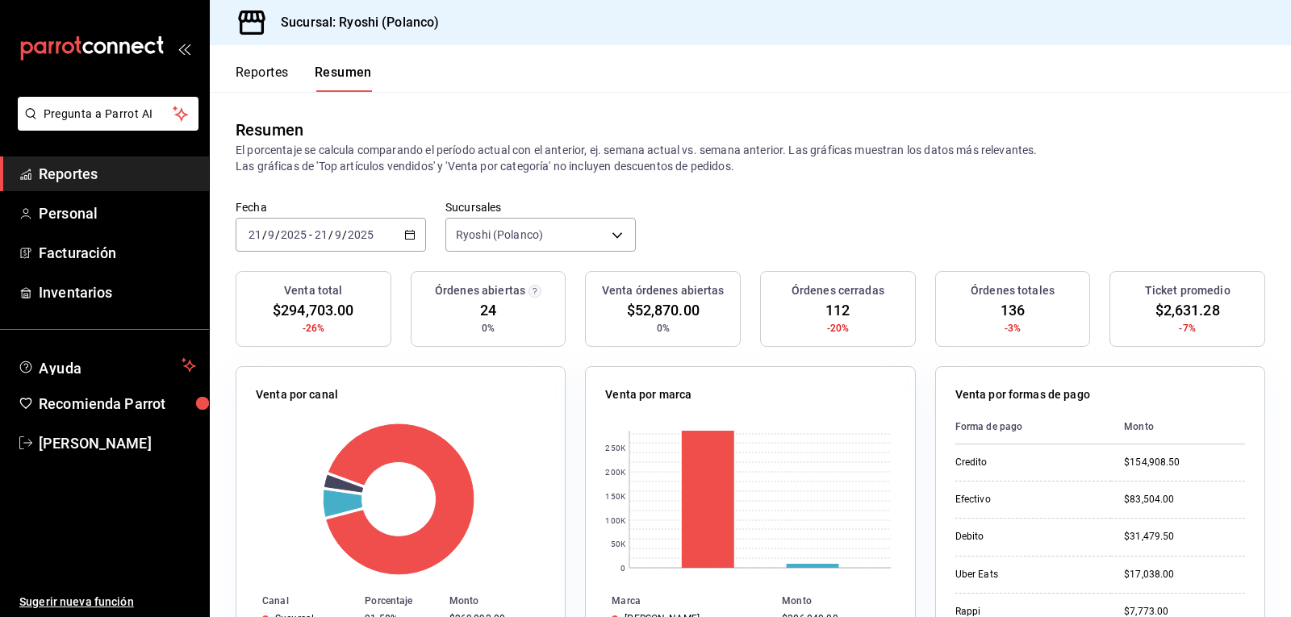
click at [254, 69] on button "Reportes" at bounding box center [262, 78] width 53 height 27
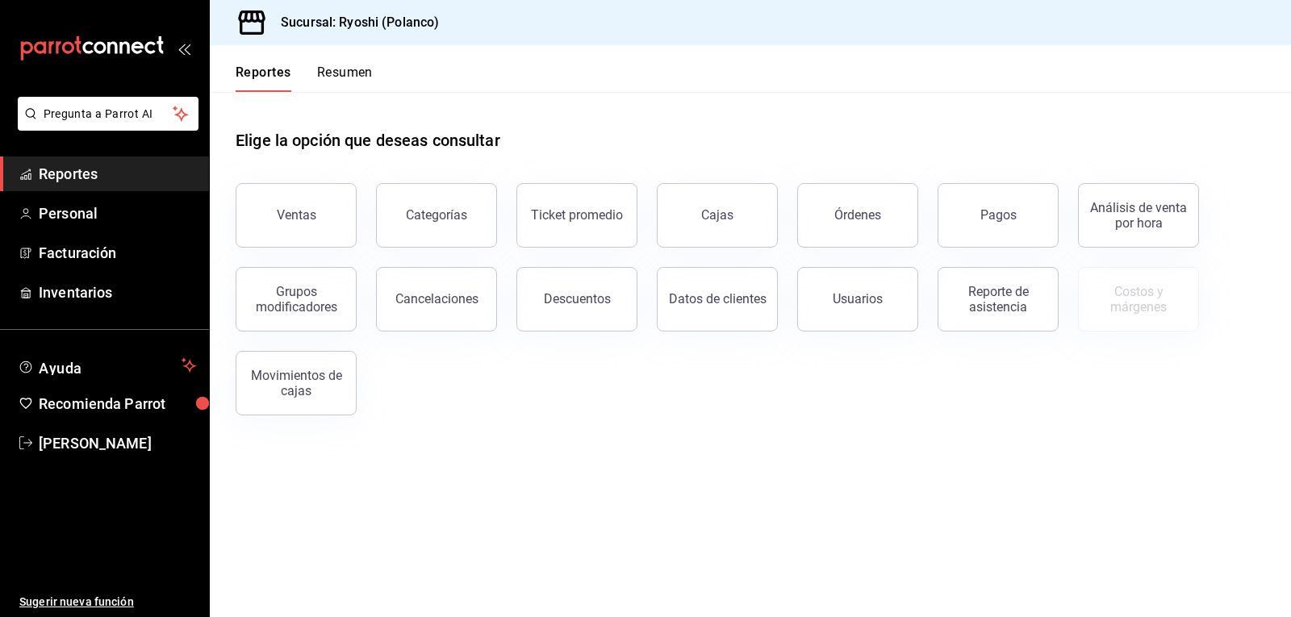
click at [350, 73] on button "Resumen" at bounding box center [345, 78] width 56 height 27
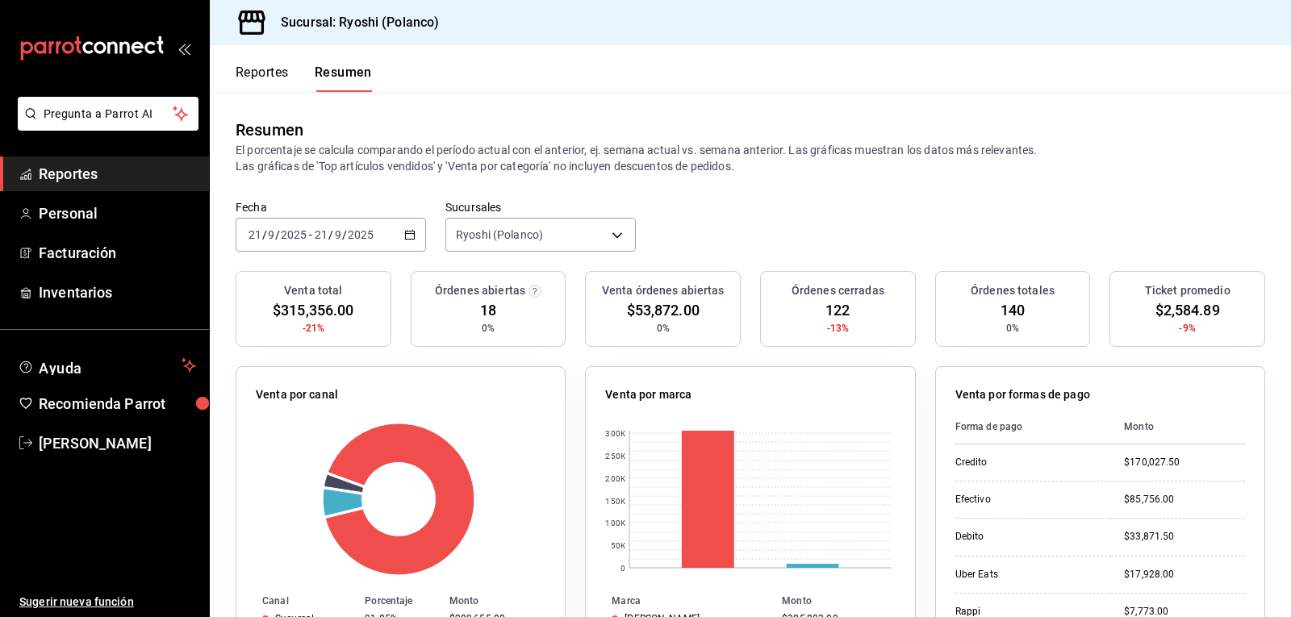
click at [258, 77] on button "Reportes" at bounding box center [262, 78] width 53 height 27
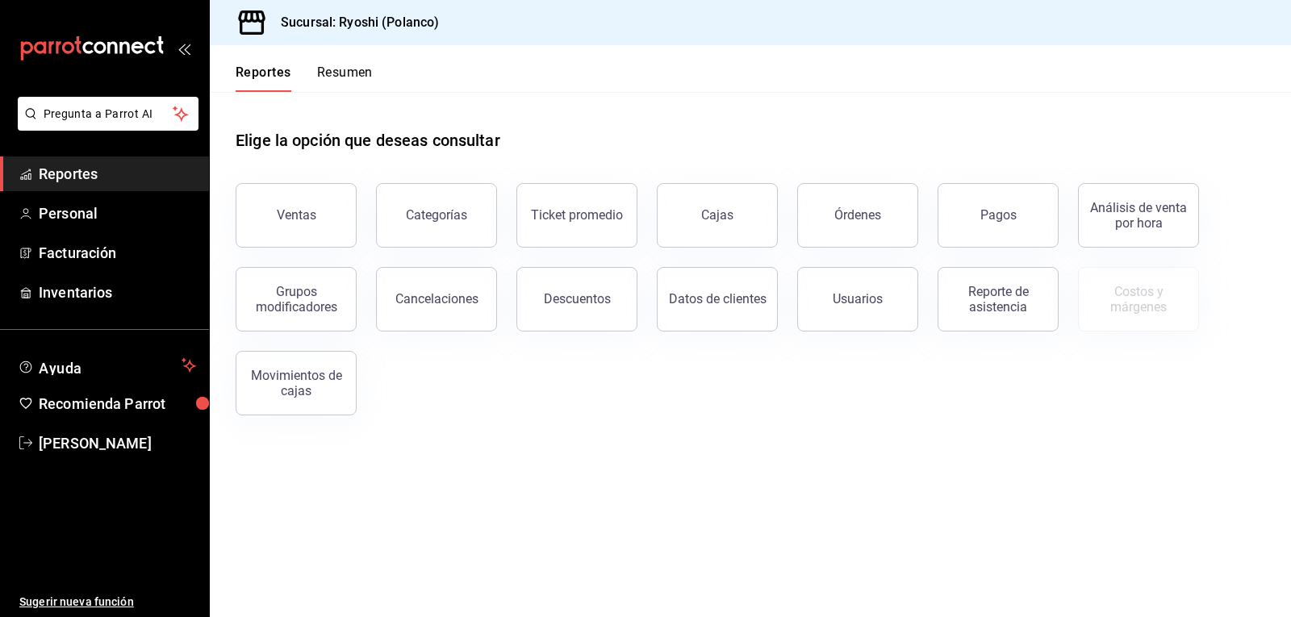
click at [332, 69] on button "Resumen" at bounding box center [345, 78] width 56 height 27
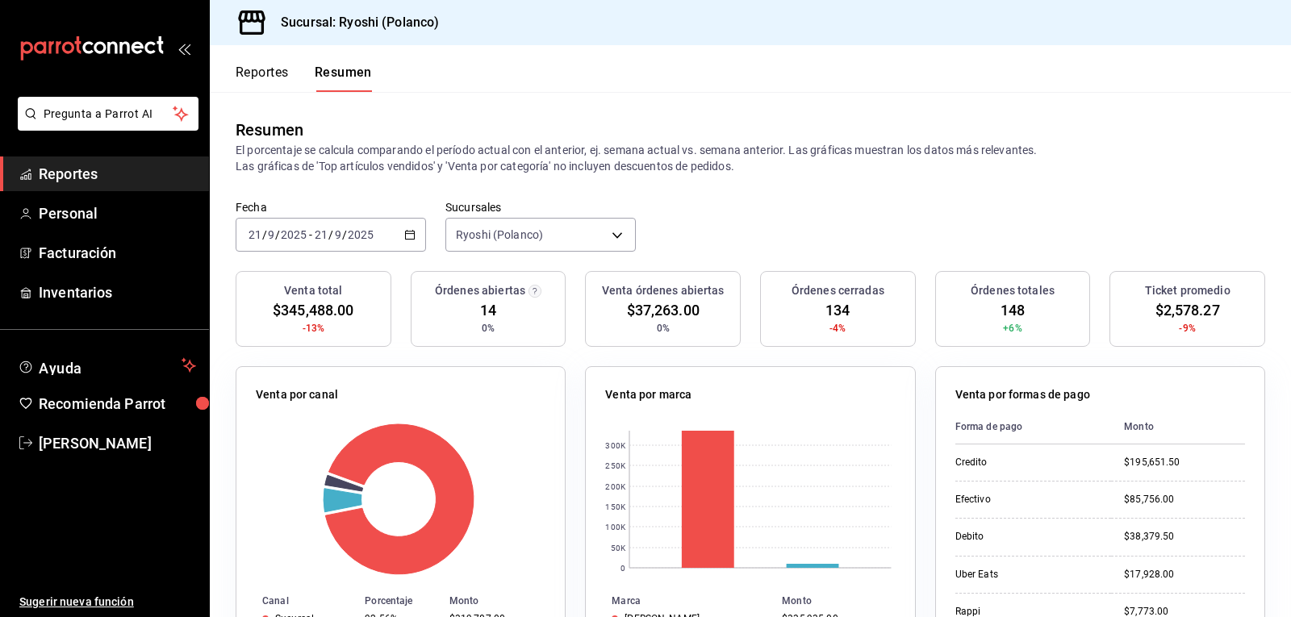
click at [251, 77] on button "Reportes" at bounding box center [262, 78] width 53 height 27
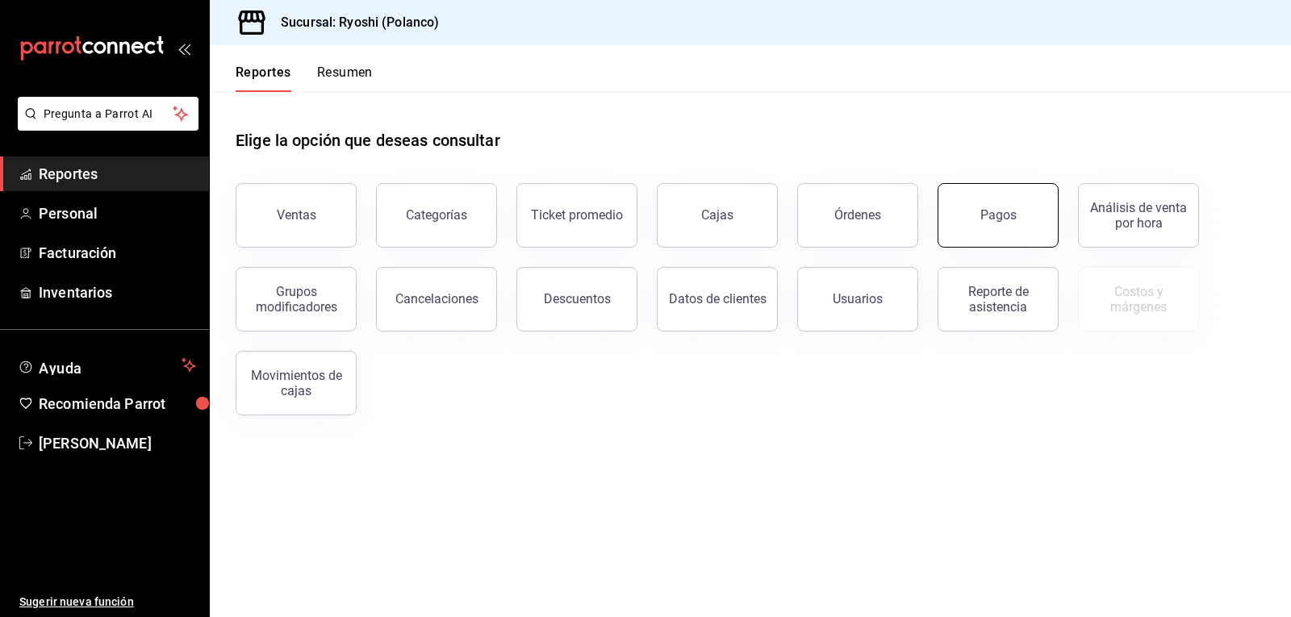
click at [1023, 211] on button "Pagos" at bounding box center [998, 215] width 121 height 65
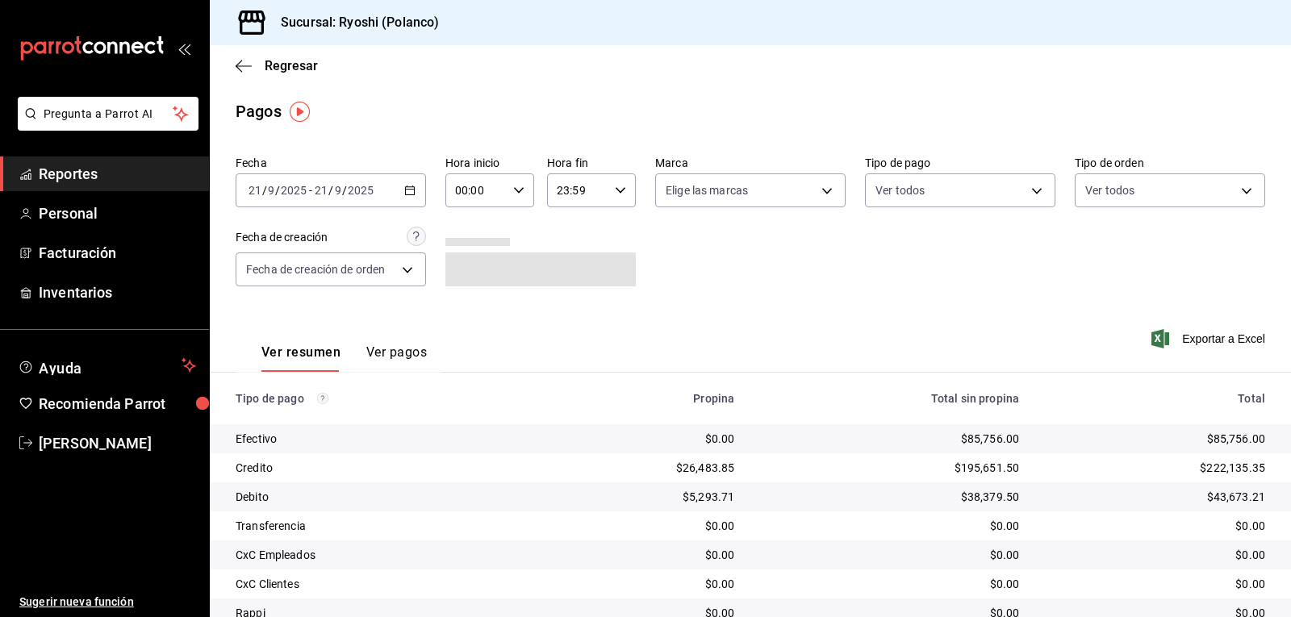
click at [515, 193] on \(Stroke\) "button" at bounding box center [519, 190] width 10 height 6
click at [459, 308] on span "02" at bounding box center [465, 309] width 19 height 13
type input "02:00"
click at [1027, 189] on div at bounding box center [645, 308] width 1291 height 617
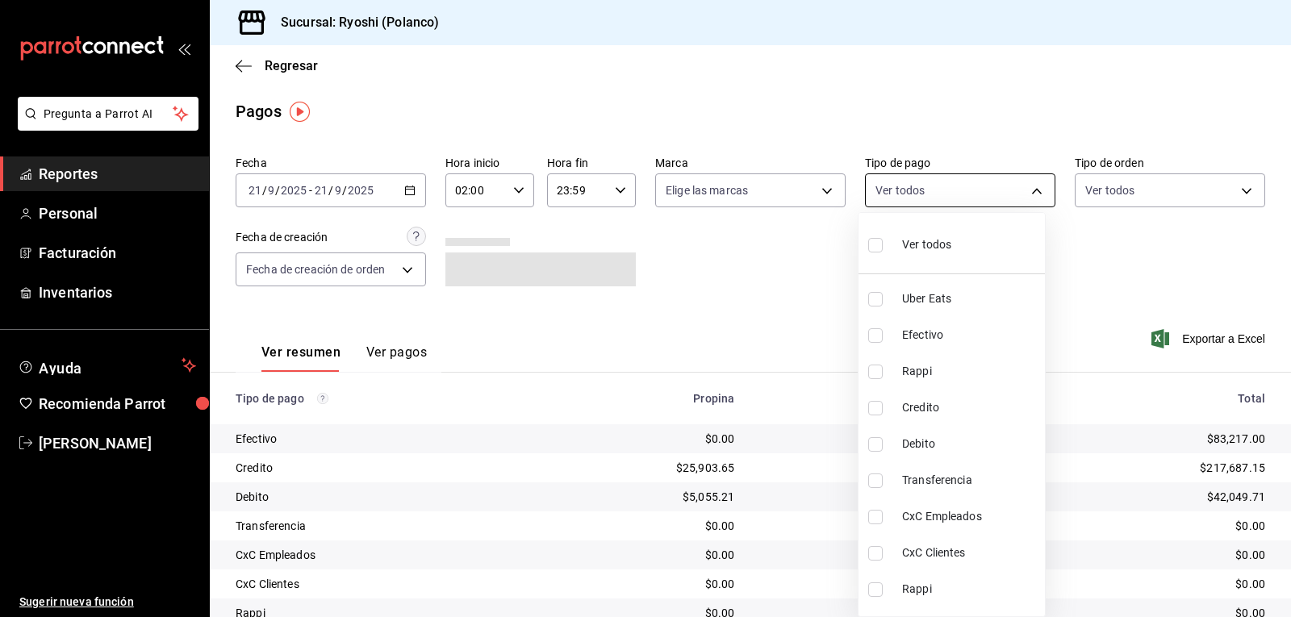
click at [1027, 189] on body "Pregunta a Parrot AI Reportes Personal Facturación Inventarios Ayuda Recomienda…" at bounding box center [645, 308] width 1291 height 617
click at [872, 409] on input "checkbox" at bounding box center [875, 408] width 15 height 15
checkbox input "true"
type input "9b0685d2-7f5d-4ede-a6b4-58a2ffcbf3cd"
click at [875, 446] on input "checkbox" at bounding box center [875, 444] width 15 height 15
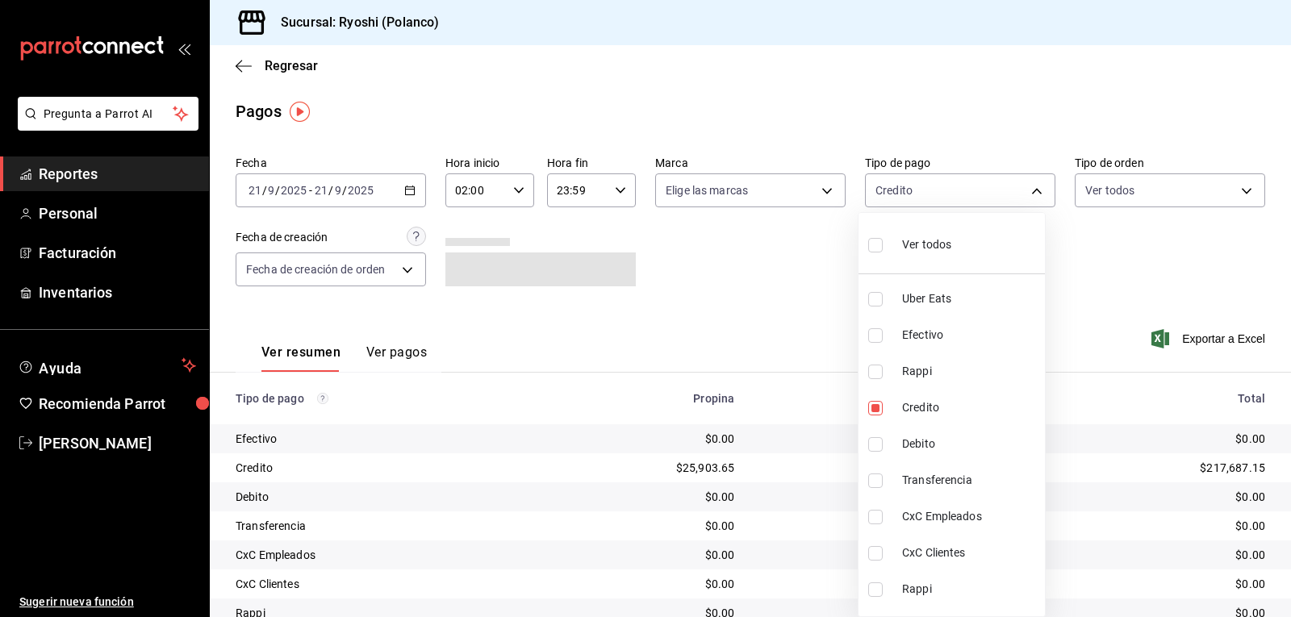
checkbox input "true"
type input "9b0685d2-7f5d-4ede-a6b4-58a2ffcbf3cd,4fc1f123-1106-4d46-a6dc-4994d0550367"
click at [780, 321] on div at bounding box center [645, 308] width 1291 height 617
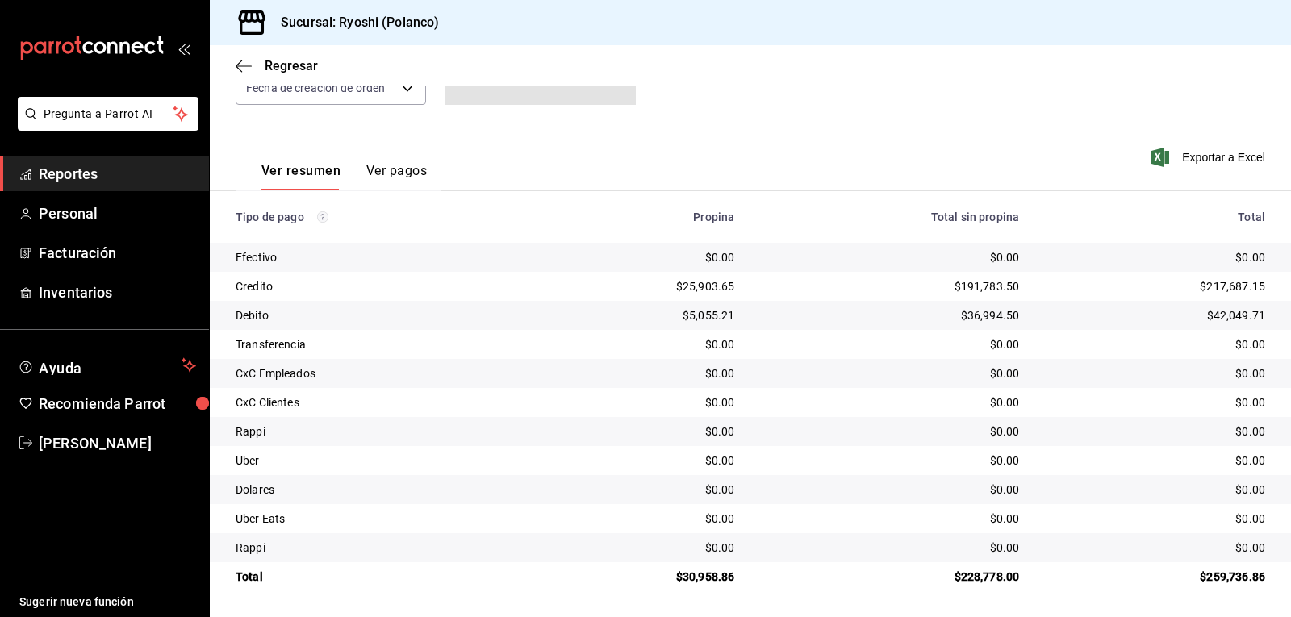
scroll to position [182, 0]
click at [107, 444] on span "[PERSON_NAME]" at bounding box center [117, 444] width 157 height 22
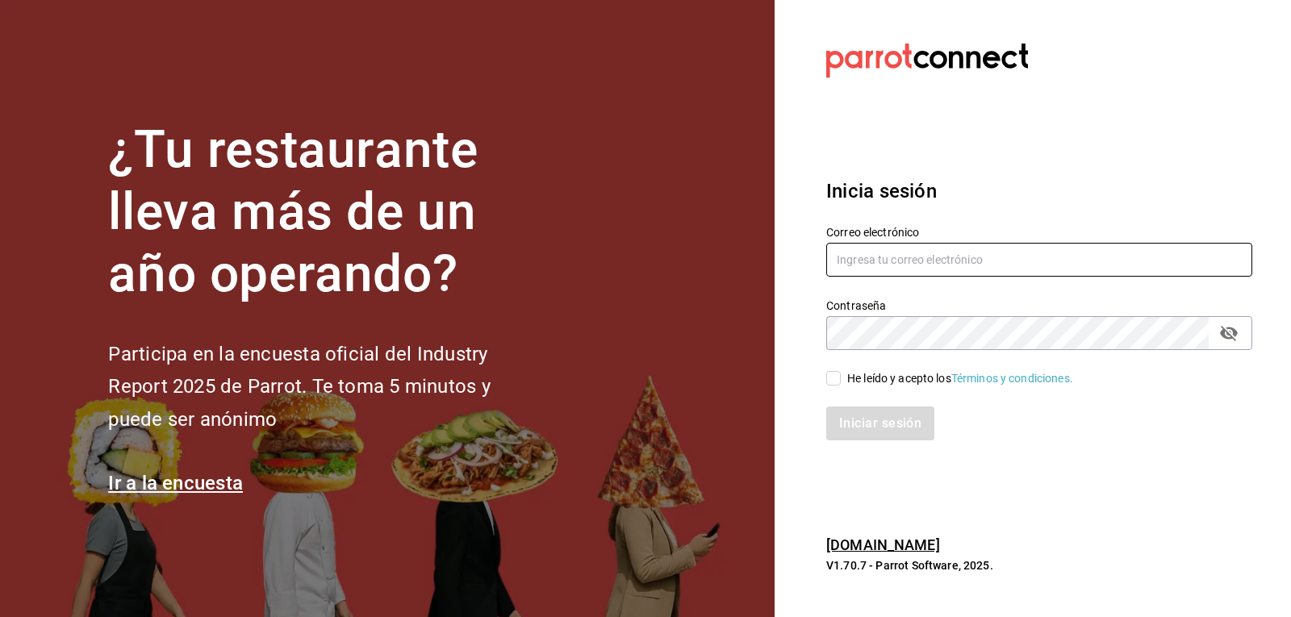
type input "[EMAIL_ADDRESS][DOMAIN_NAME]"
click at [830, 374] on input "He leído y acepto los Términos y condiciones." at bounding box center [833, 378] width 15 height 15
checkbox input "true"
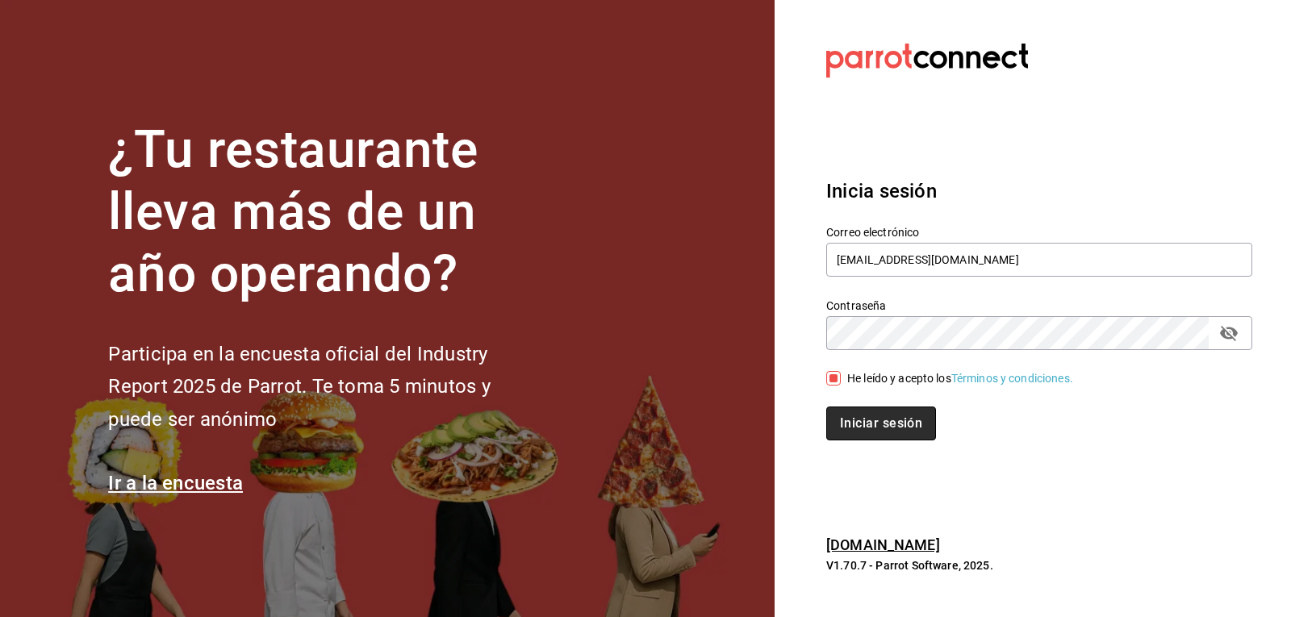
click at [858, 429] on button "Iniciar sesión" at bounding box center [881, 424] width 110 height 34
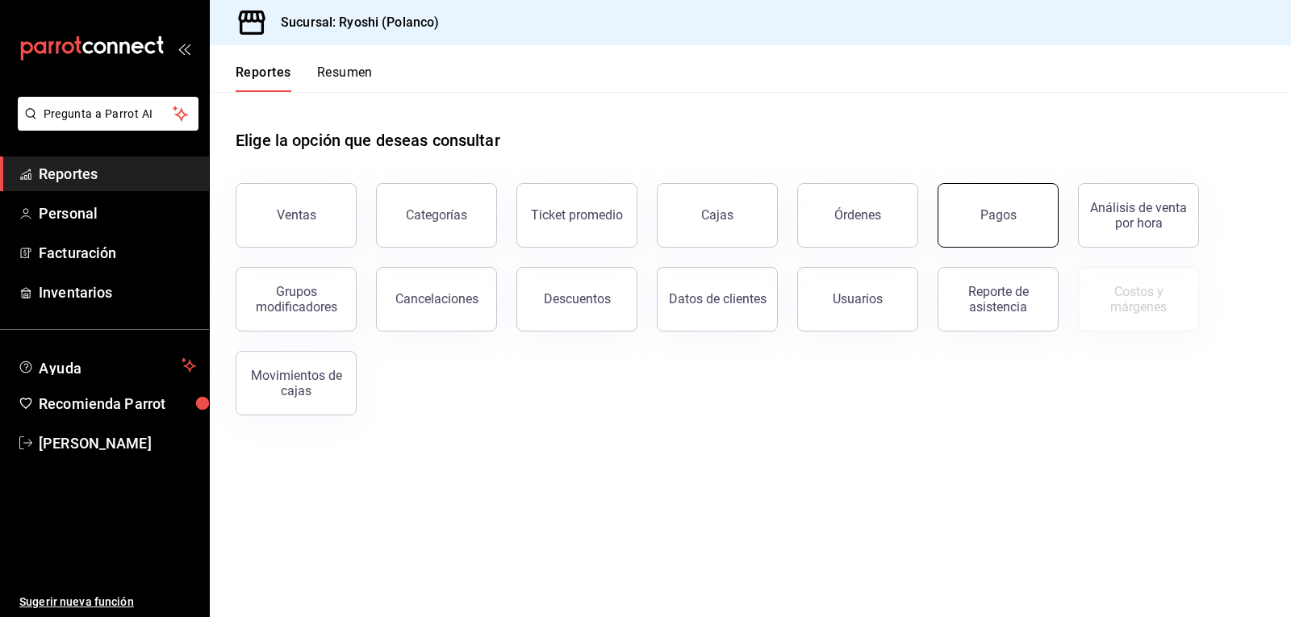
click at [1040, 200] on button "Pagos" at bounding box center [998, 215] width 121 height 65
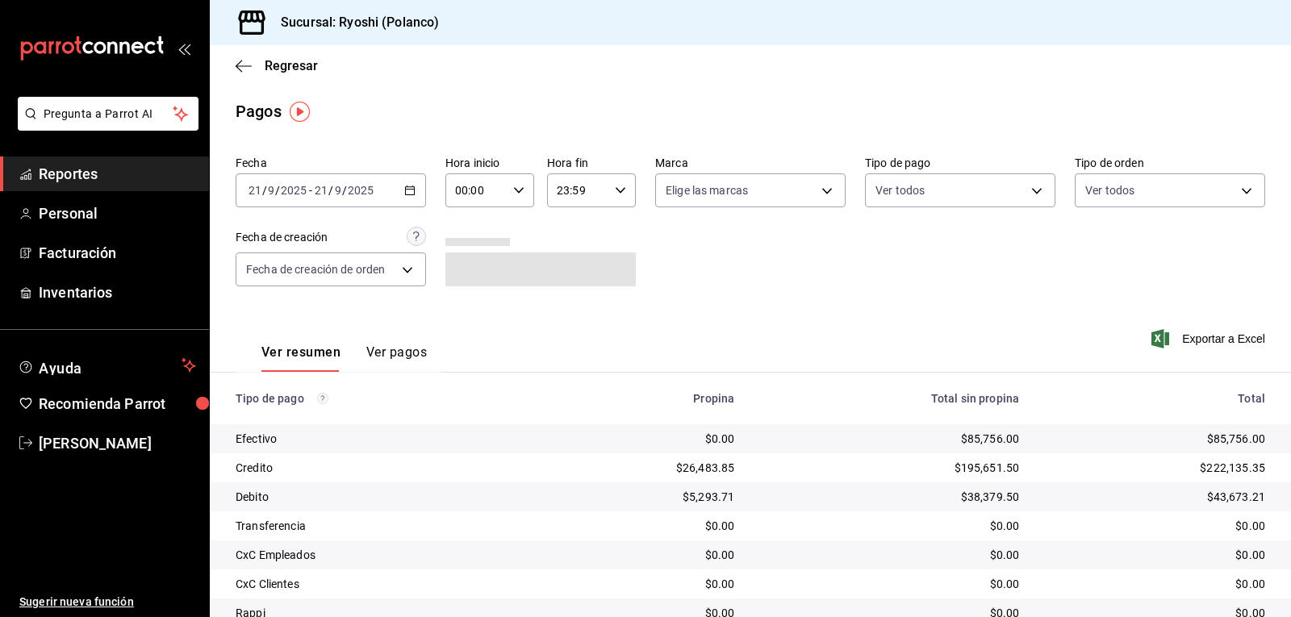
click at [514, 187] on icon "button" at bounding box center [518, 190] width 11 height 11
click at [466, 311] on span "02" at bounding box center [465, 309] width 19 height 13
type input "02:00"
click at [816, 305] on div at bounding box center [645, 308] width 1291 height 617
click at [1025, 189] on body "Pregunta a Parrot AI Reportes Personal Facturación Inventarios Ayuda Recomienda…" at bounding box center [645, 308] width 1291 height 617
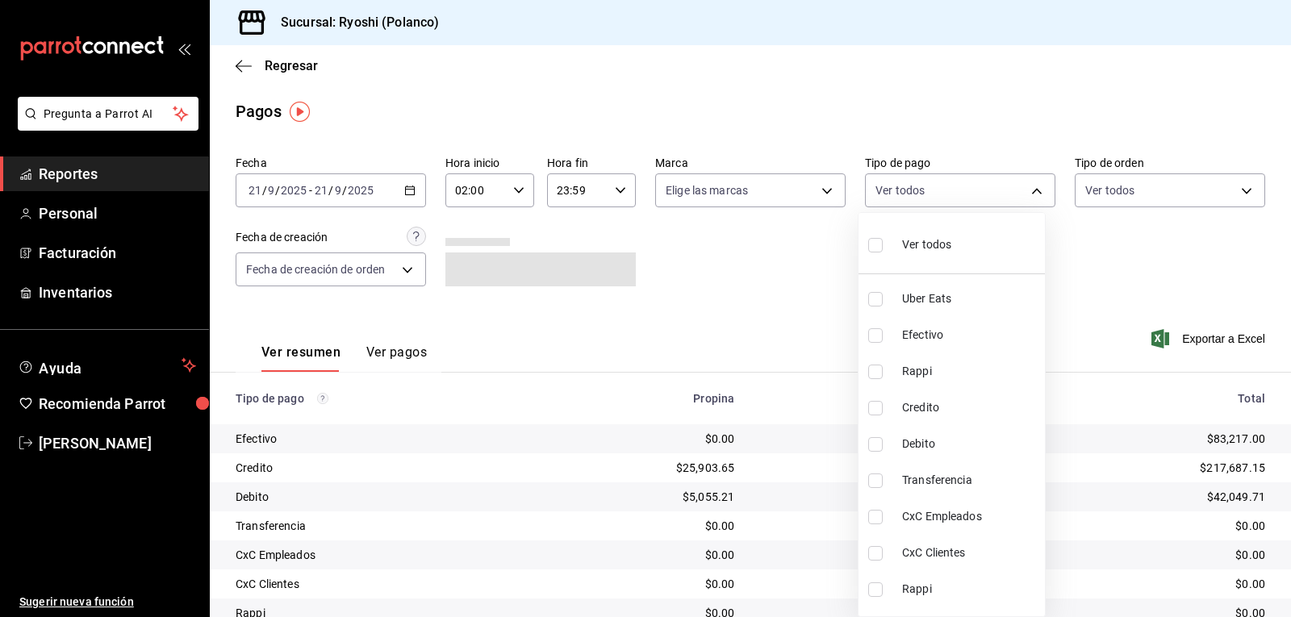
click at [884, 408] on label at bounding box center [878, 408] width 21 height 15
click at [883, 408] on input "checkbox" at bounding box center [875, 408] width 15 height 15
checkbox input "false"
click at [877, 407] on input "checkbox" at bounding box center [875, 408] width 15 height 15
checkbox input "true"
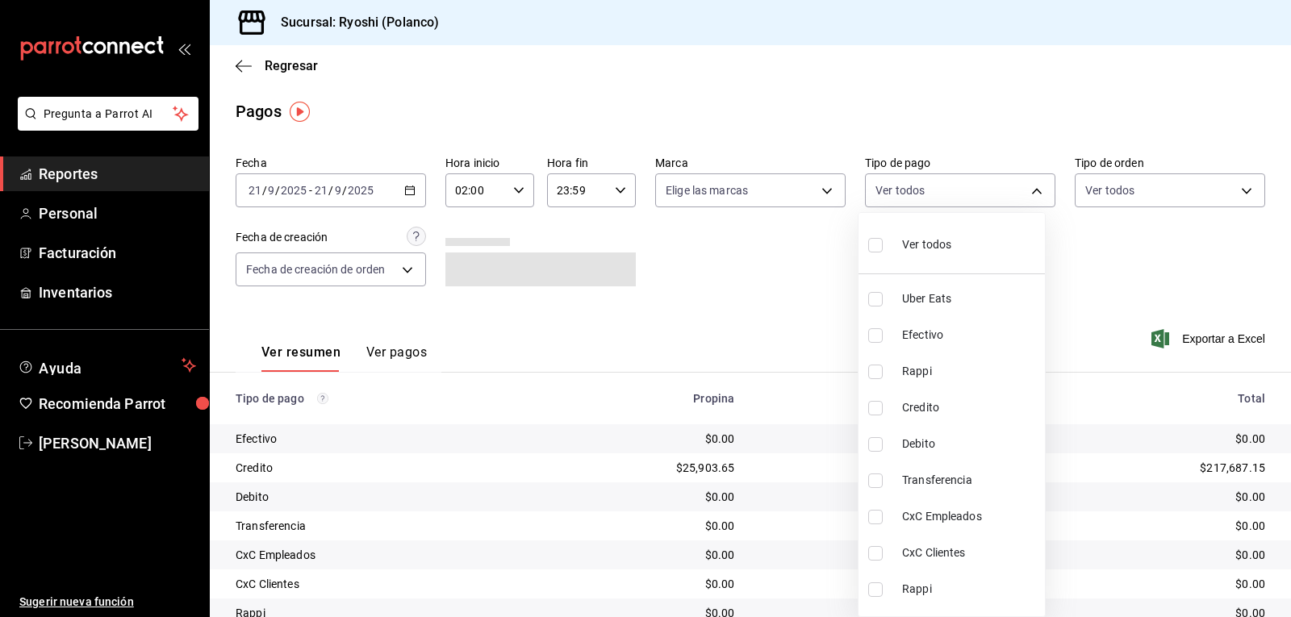
type input "9b0685d2-7f5d-4ede-a6b4-58a2ffcbf3cd"
click at [875, 445] on input "checkbox" at bounding box center [875, 444] width 15 height 15
checkbox input "true"
type input "9b0685d2-7f5d-4ede-a6b4-58a2ffcbf3cd,4fc1f123-1106-4d46-a6dc-4994d0550367"
click at [785, 287] on div at bounding box center [645, 308] width 1291 height 617
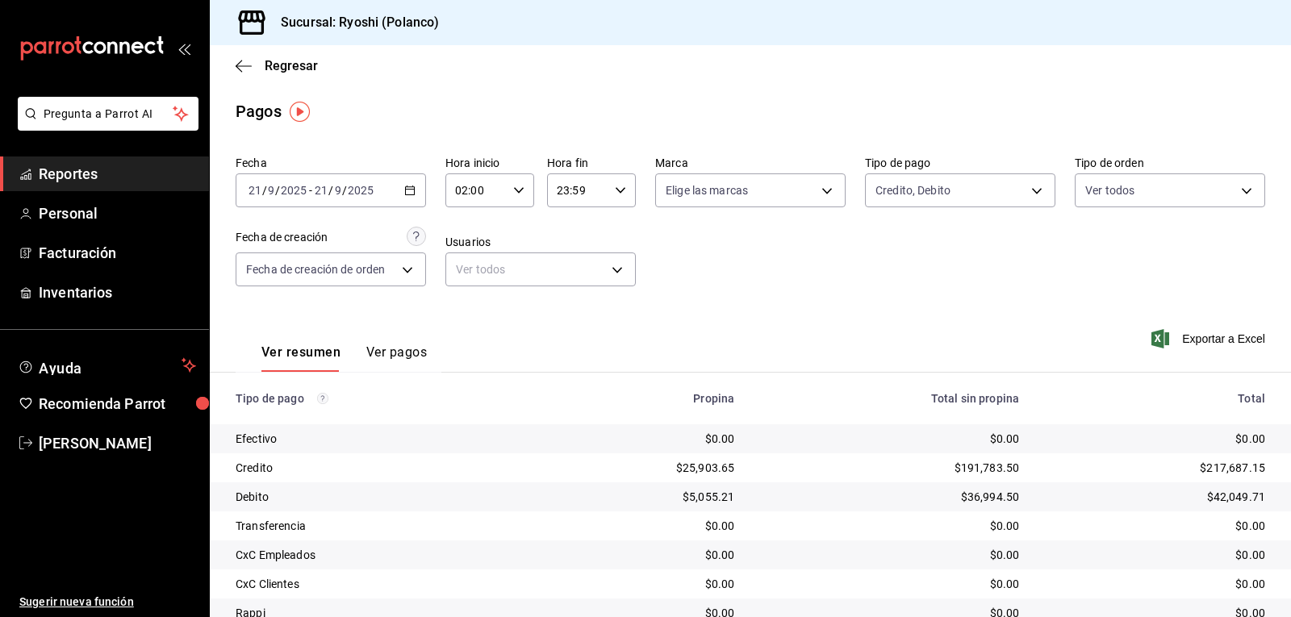
click at [515, 189] on icon "button" at bounding box center [518, 190] width 11 height 11
click at [466, 310] on span "04" at bounding box center [465, 309] width 19 height 13
type input "04:00"
click at [709, 282] on div at bounding box center [645, 308] width 1291 height 617
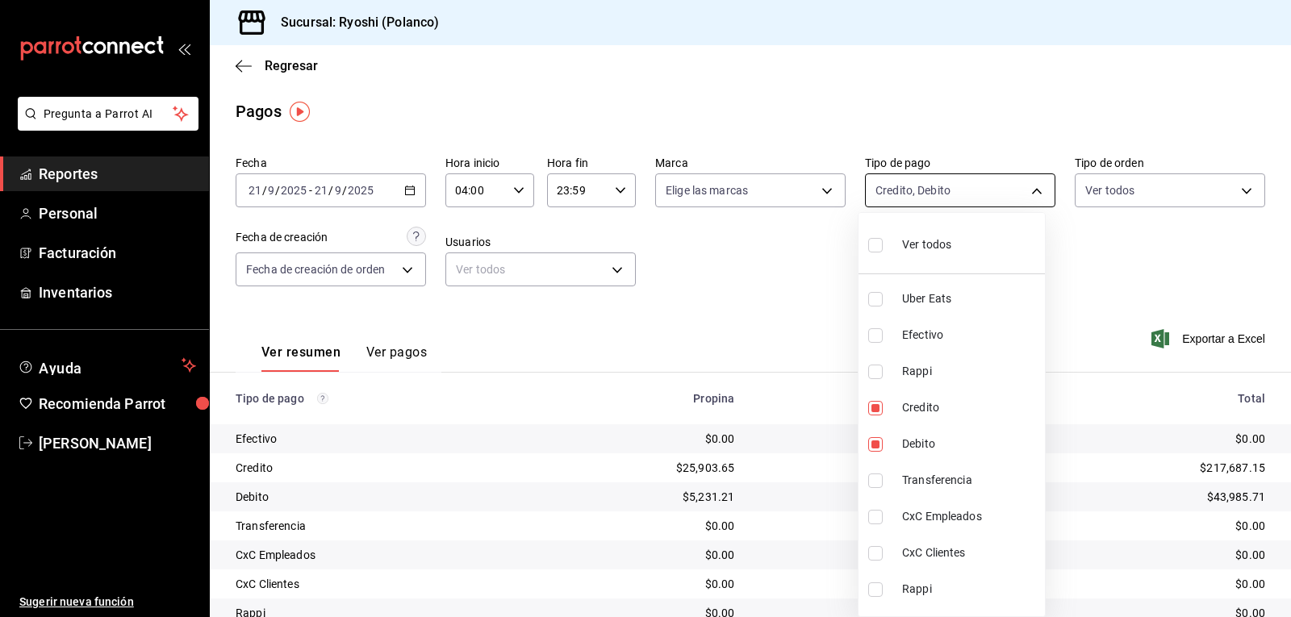
click at [1028, 190] on body "Pregunta a Parrot AI Reportes Personal Facturación Inventarios Ayuda Recomienda…" at bounding box center [645, 308] width 1291 height 617
click at [866, 247] on li "Ver todos" at bounding box center [952, 244] width 186 height 48
type input "05751dd8-6818-4a8c-b9fb-c7f7071b72fb,789b4605-08e0-4dfe-9865-94468e2c17aa,03400…"
checkbox input "true"
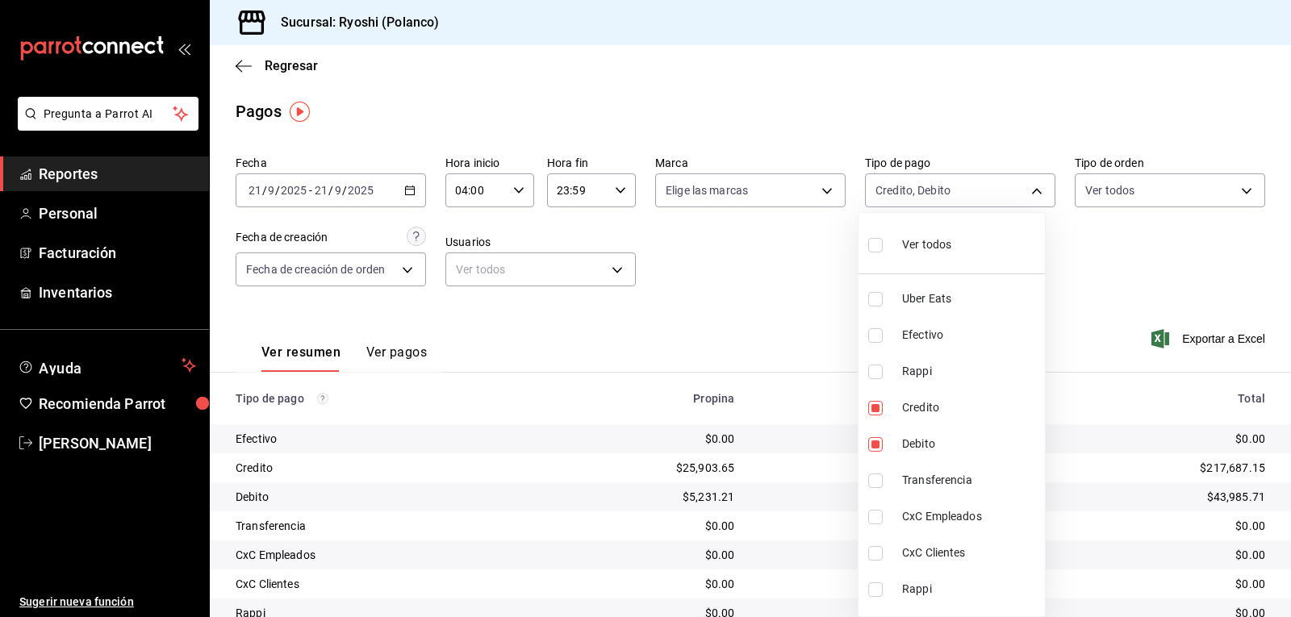
checkbox input "true"
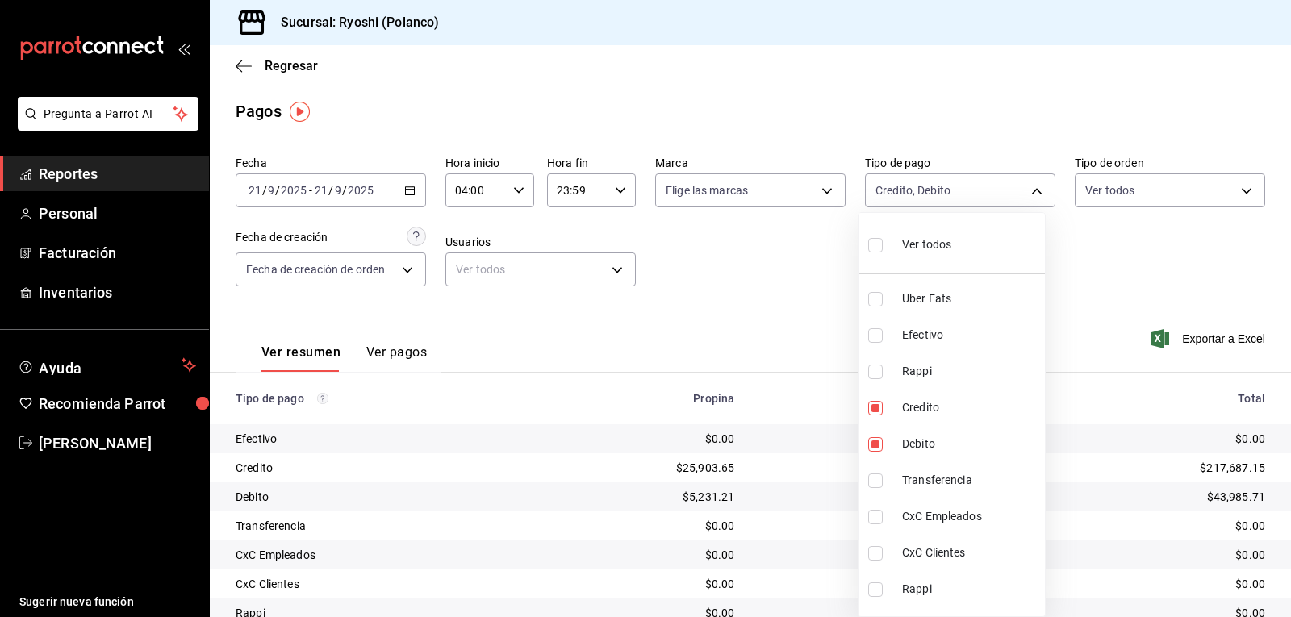
checkbox input "true"
click at [833, 291] on div at bounding box center [645, 308] width 1291 height 617
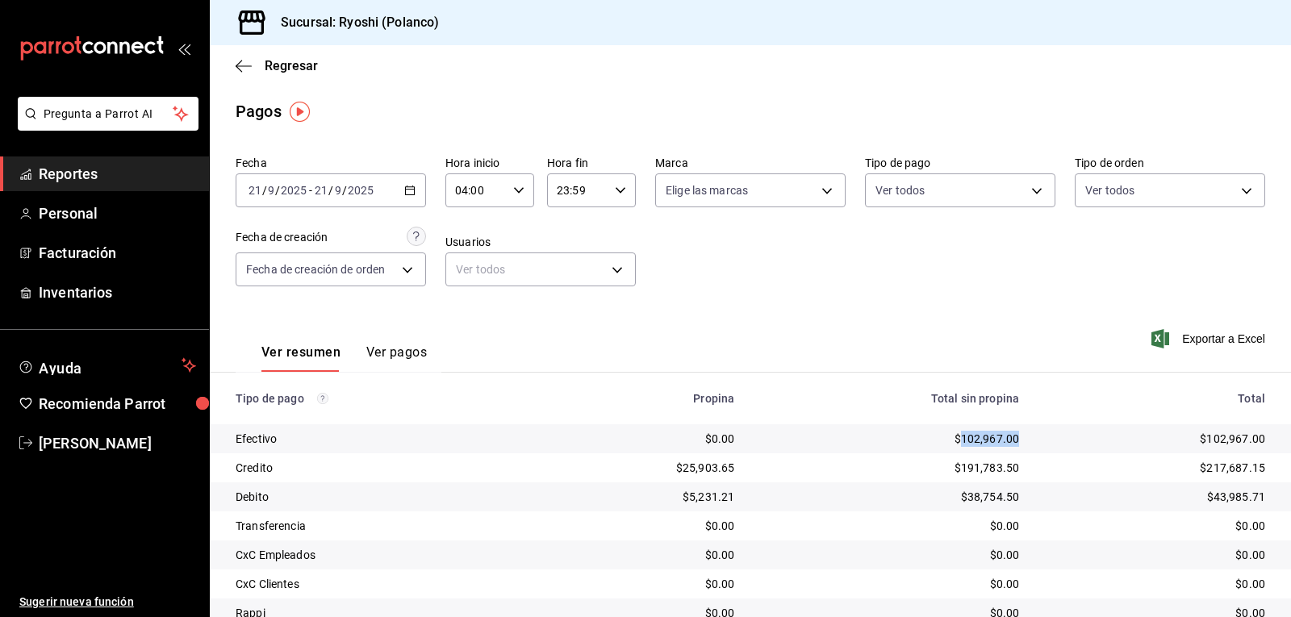
drag, startPoint x: 1010, startPoint y: 437, endPoint x: 954, endPoint y: 445, distance: 56.2
click at [953, 443] on td "$102,967.00" at bounding box center [889, 439] width 285 height 29
copy div "102,967.00"
